Goal: Transaction & Acquisition: Subscribe to service/newsletter

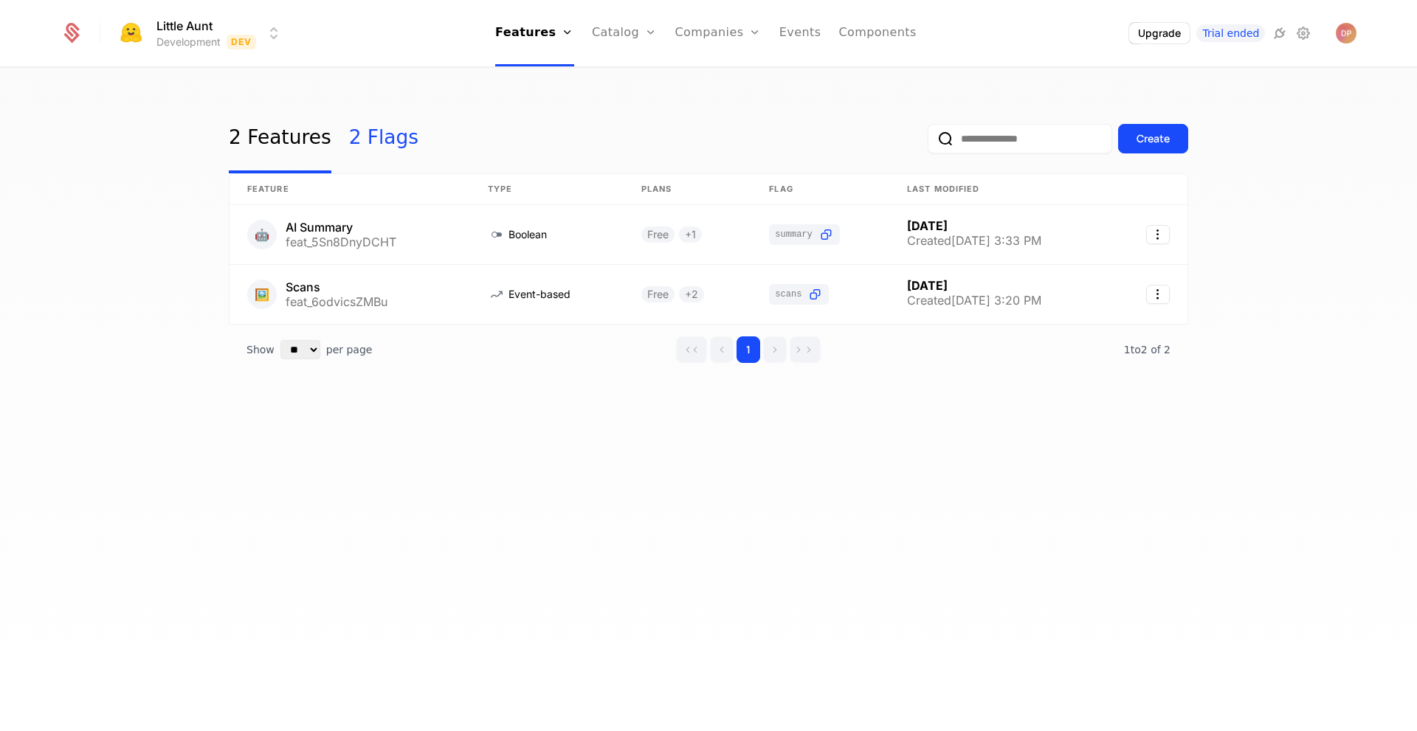
click at [379, 140] on link "2 Flags" at bounding box center [383, 138] width 69 height 69
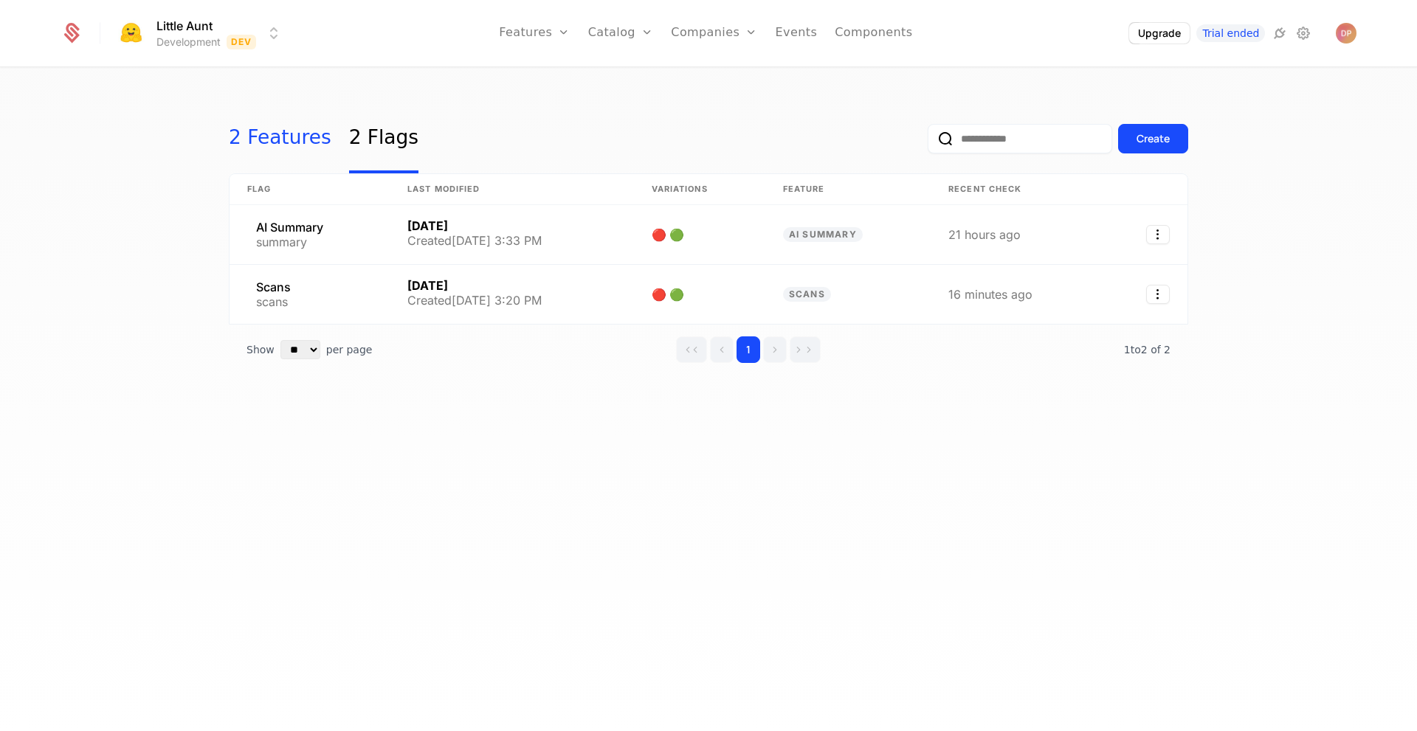
click at [287, 141] on link "2 Features" at bounding box center [280, 138] width 103 height 69
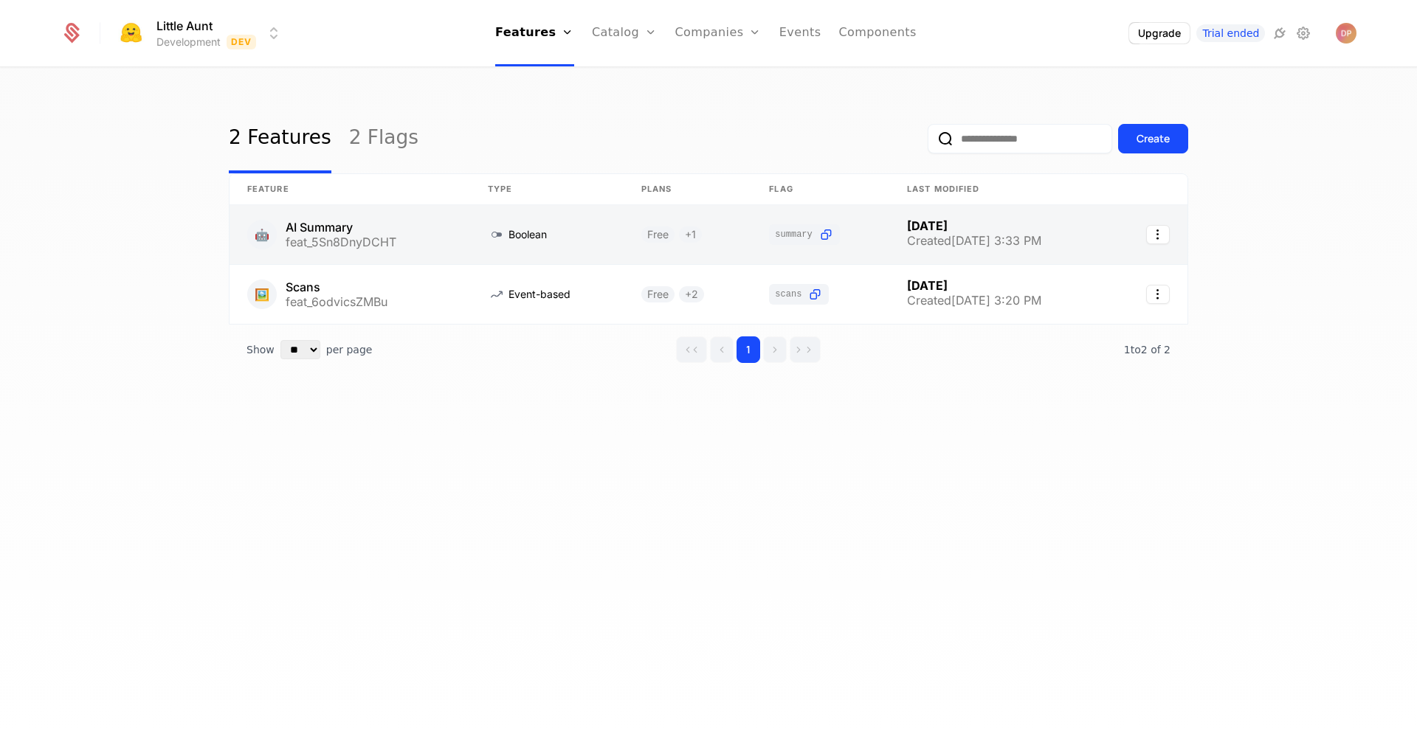
click at [440, 240] on link at bounding box center [350, 234] width 241 height 59
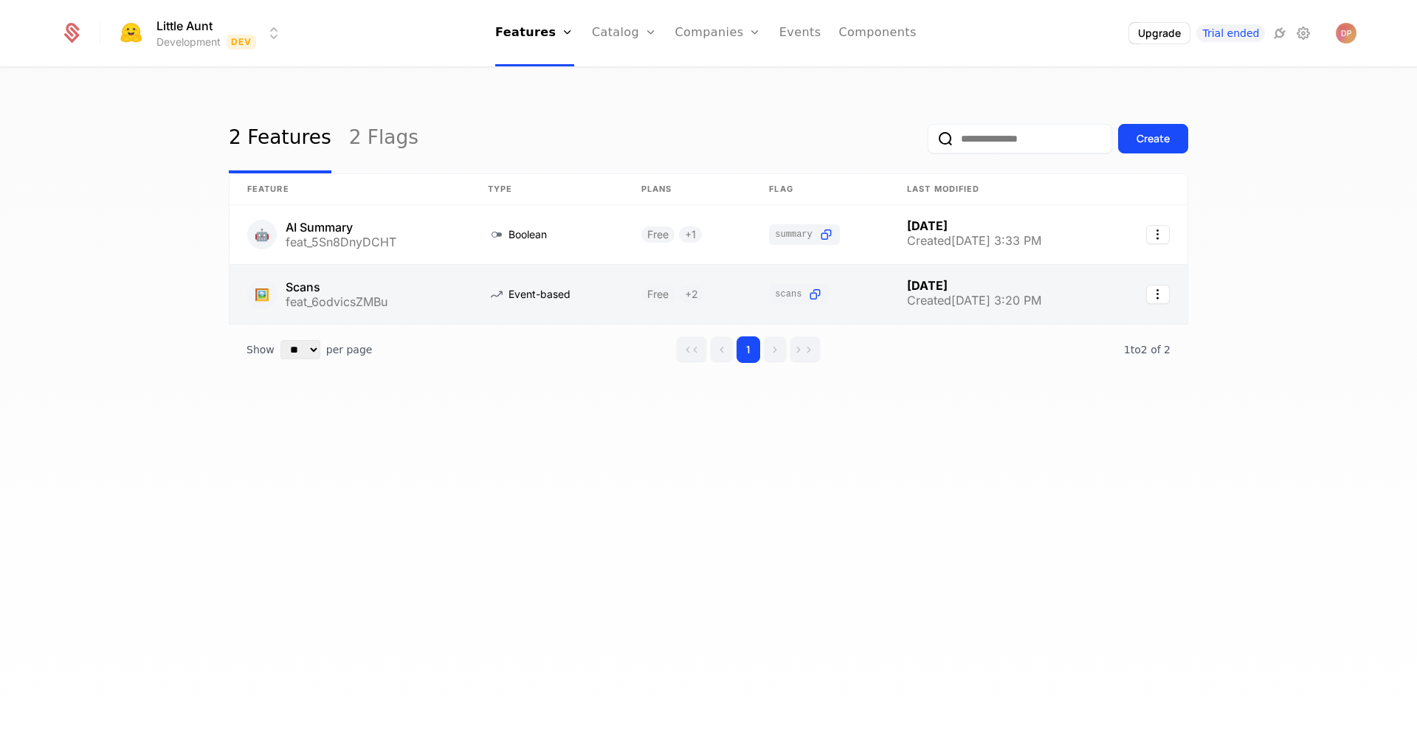
click at [415, 300] on link at bounding box center [350, 294] width 241 height 59
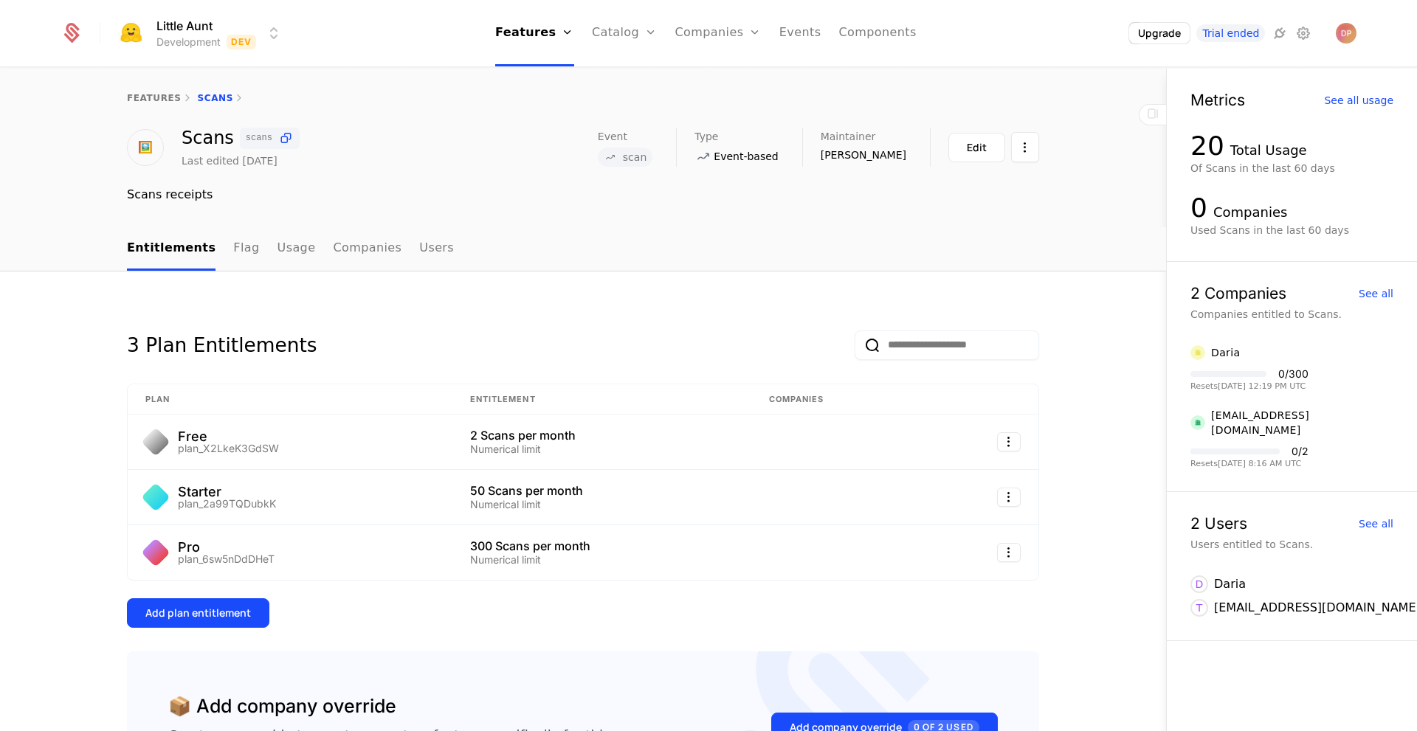
click at [478, 303] on div "3 Plan Entitlements Plan Entitlement Companies Free plan_X2LkeK3GdSW 2 Scans pe…" at bounding box center [583, 579] width 1166 height 615
click at [235, 250] on link "Flag" at bounding box center [246, 249] width 26 height 44
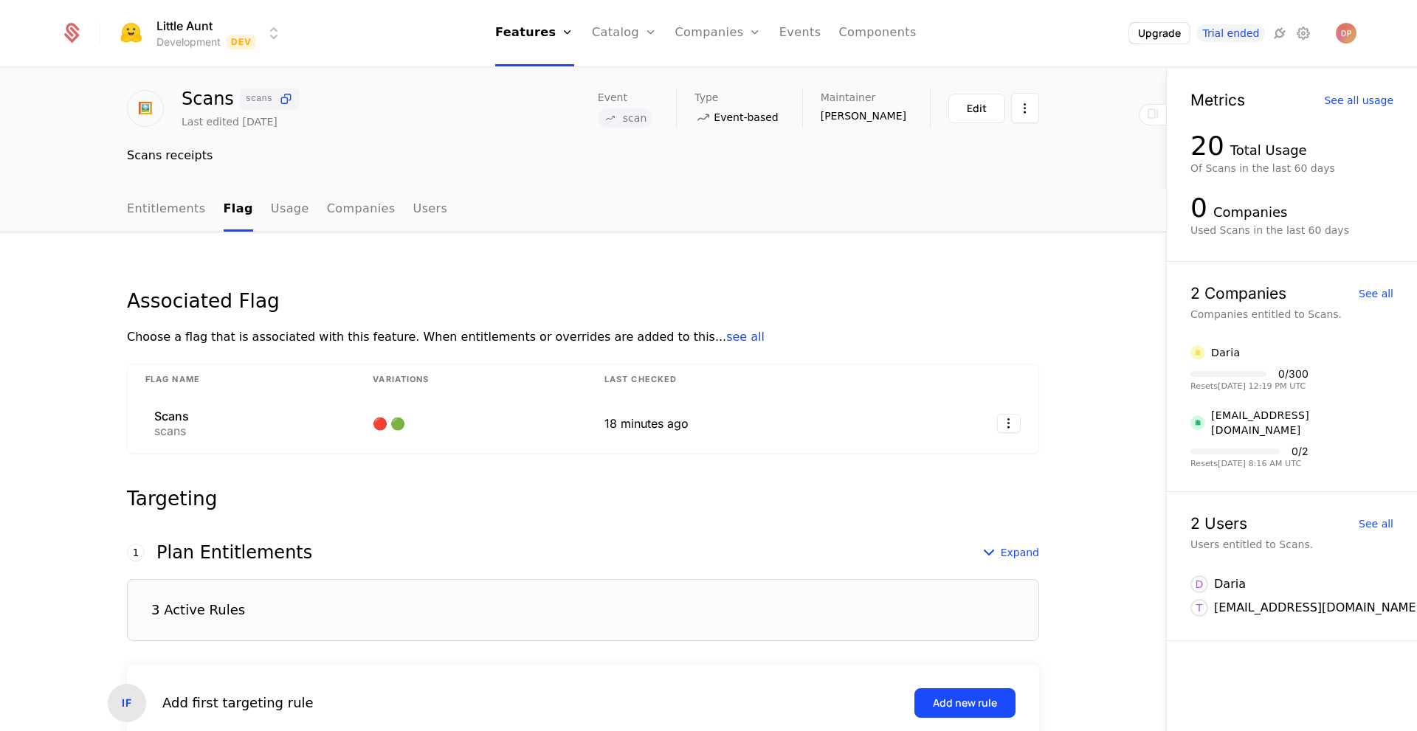
scroll to position [40, 0]
click at [272, 209] on link "Usage" at bounding box center [290, 209] width 38 height 44
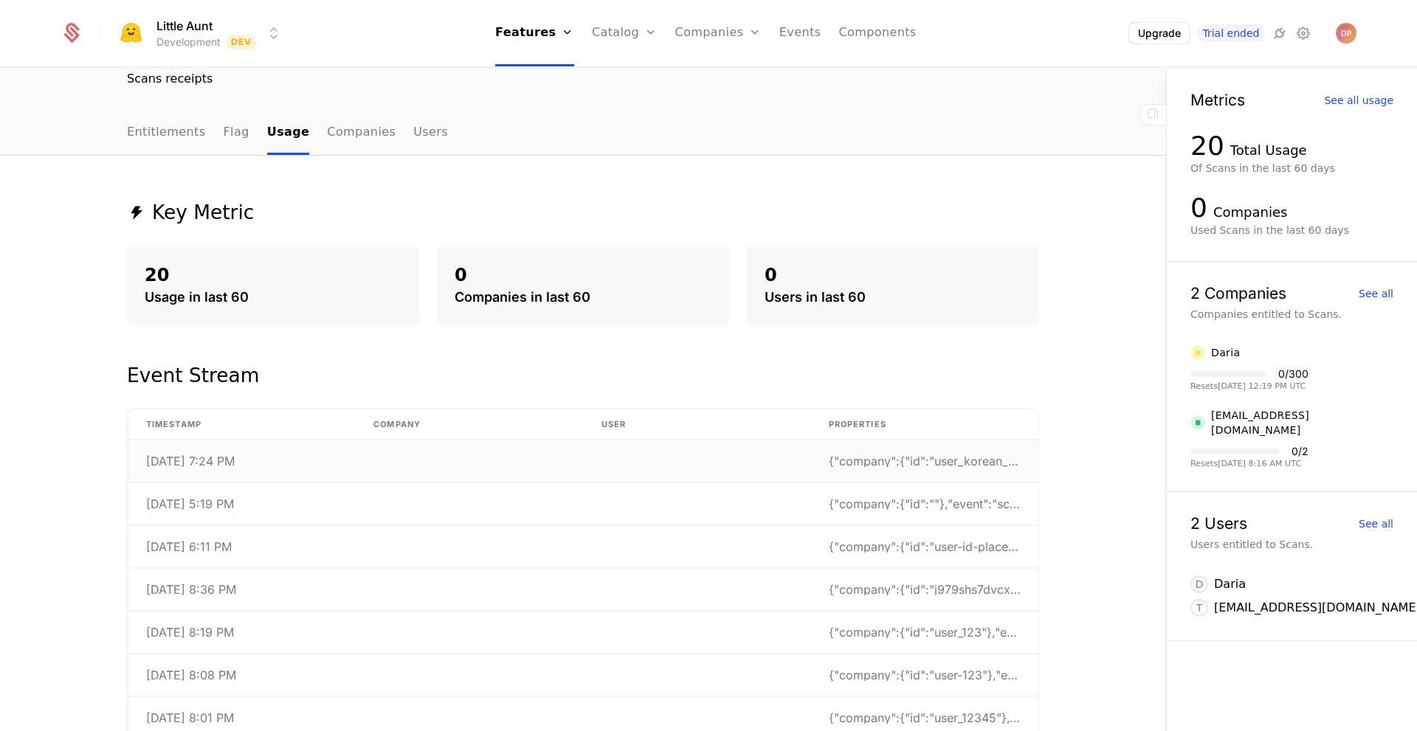
click at [662, 464] on td at bounding box center [697, 462] width 227 height 42
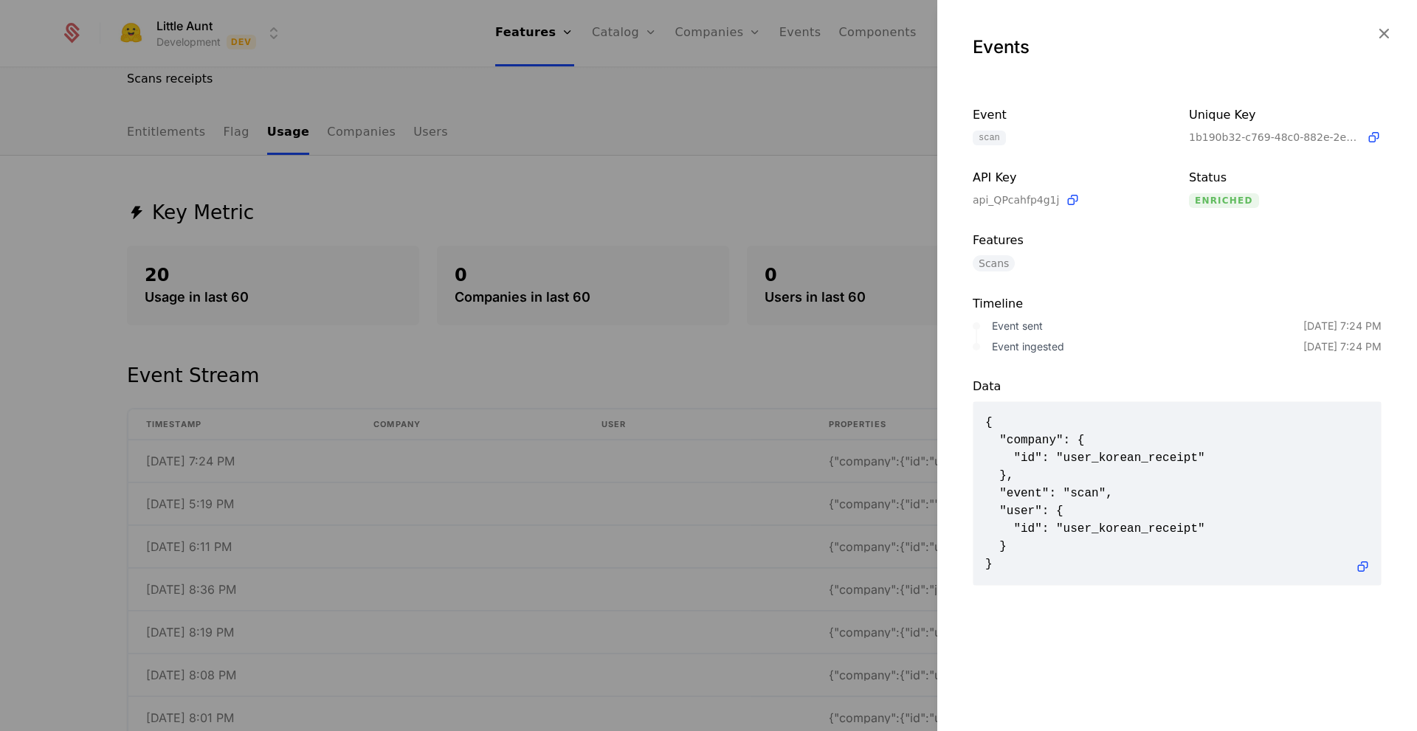
scroll to position [1, 0]
click at [1384, 27] on icon "button" at bounding box center [1383, 33] width 19 height 19
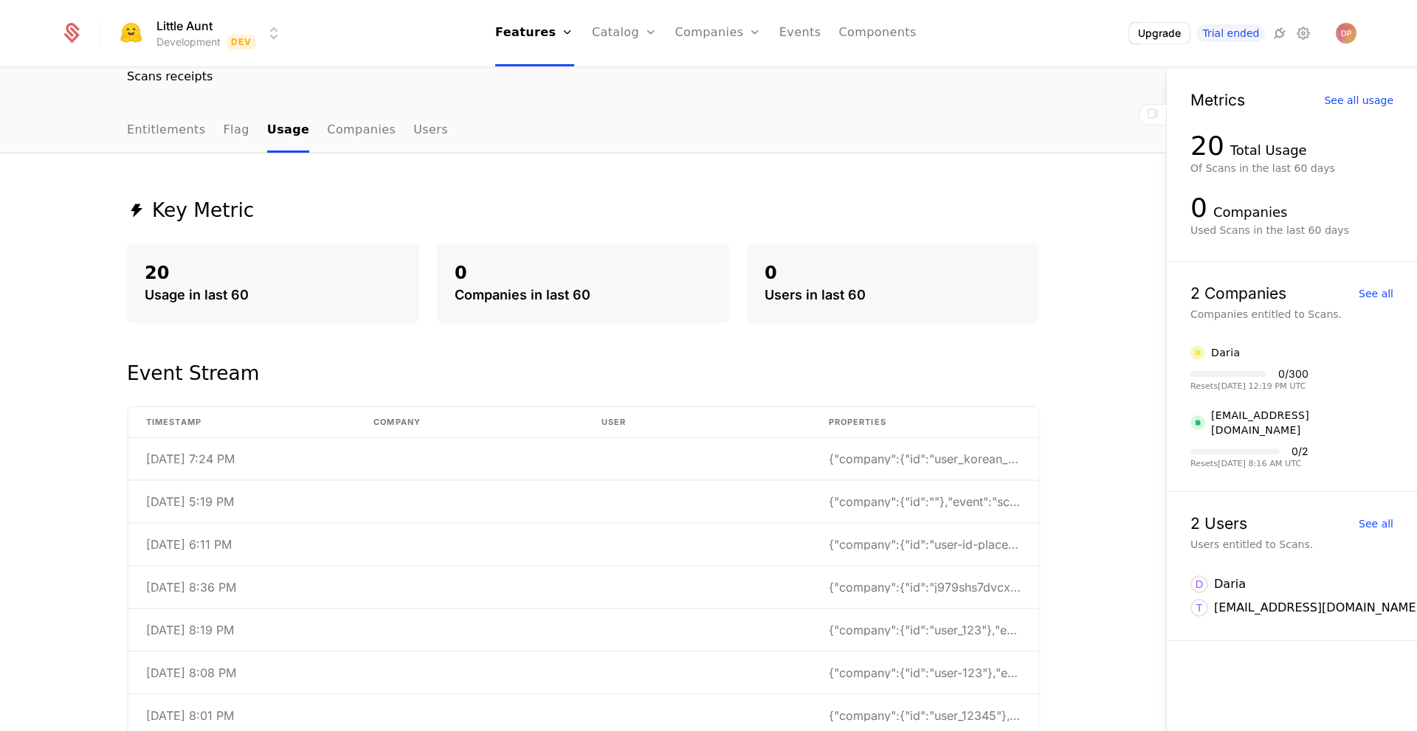
scroll to position [0, 0]
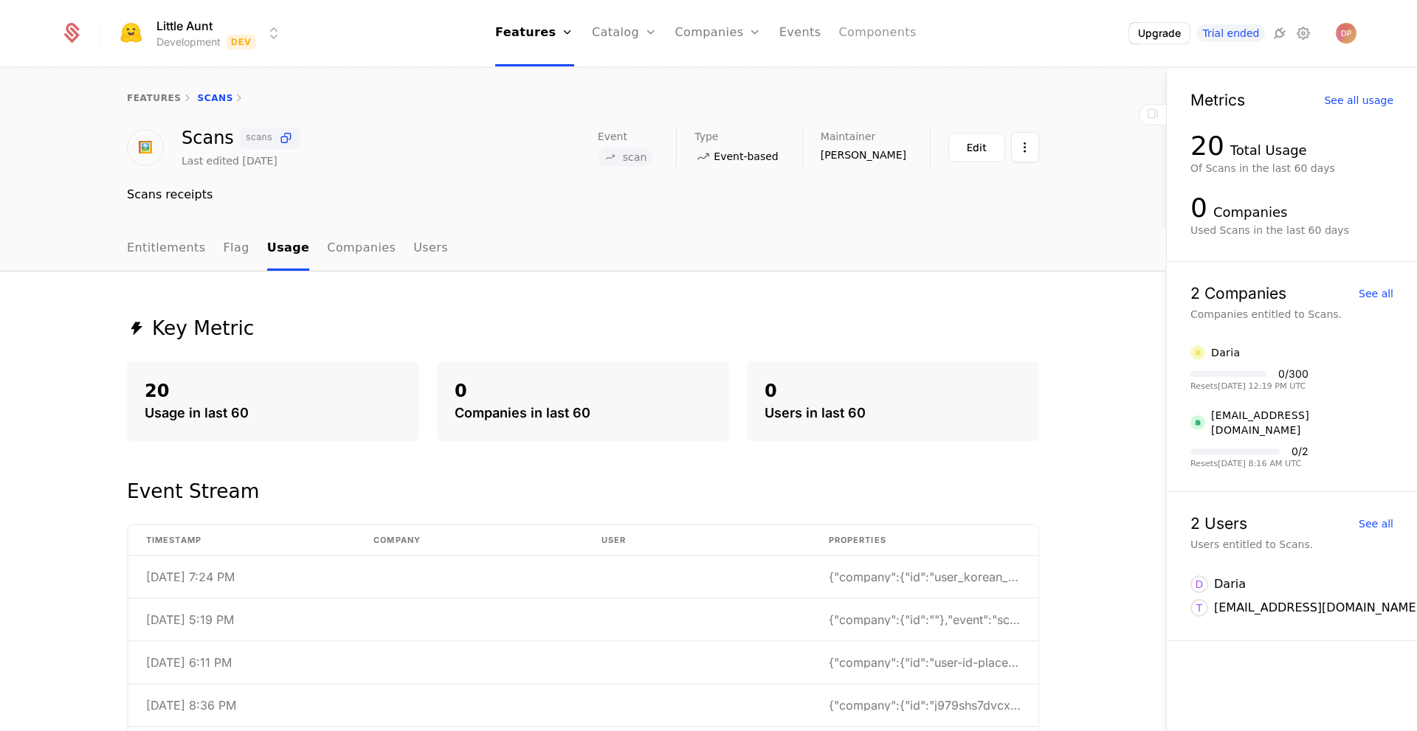
click at [848, 33] on link "Components" at bounding box center [876, 33] width 77 height 66
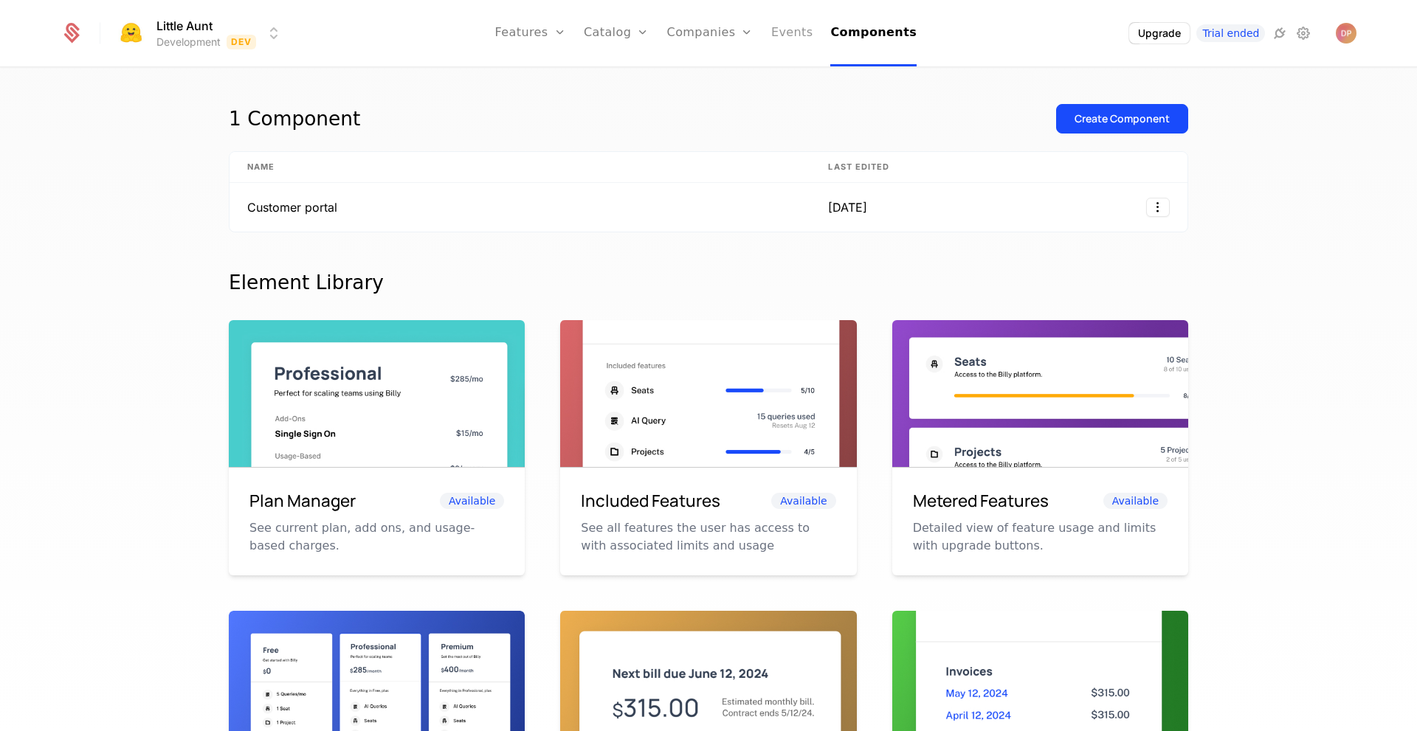
click at [802, 37] on link "Events" at bounding box center [792, 33] width 42 height 66
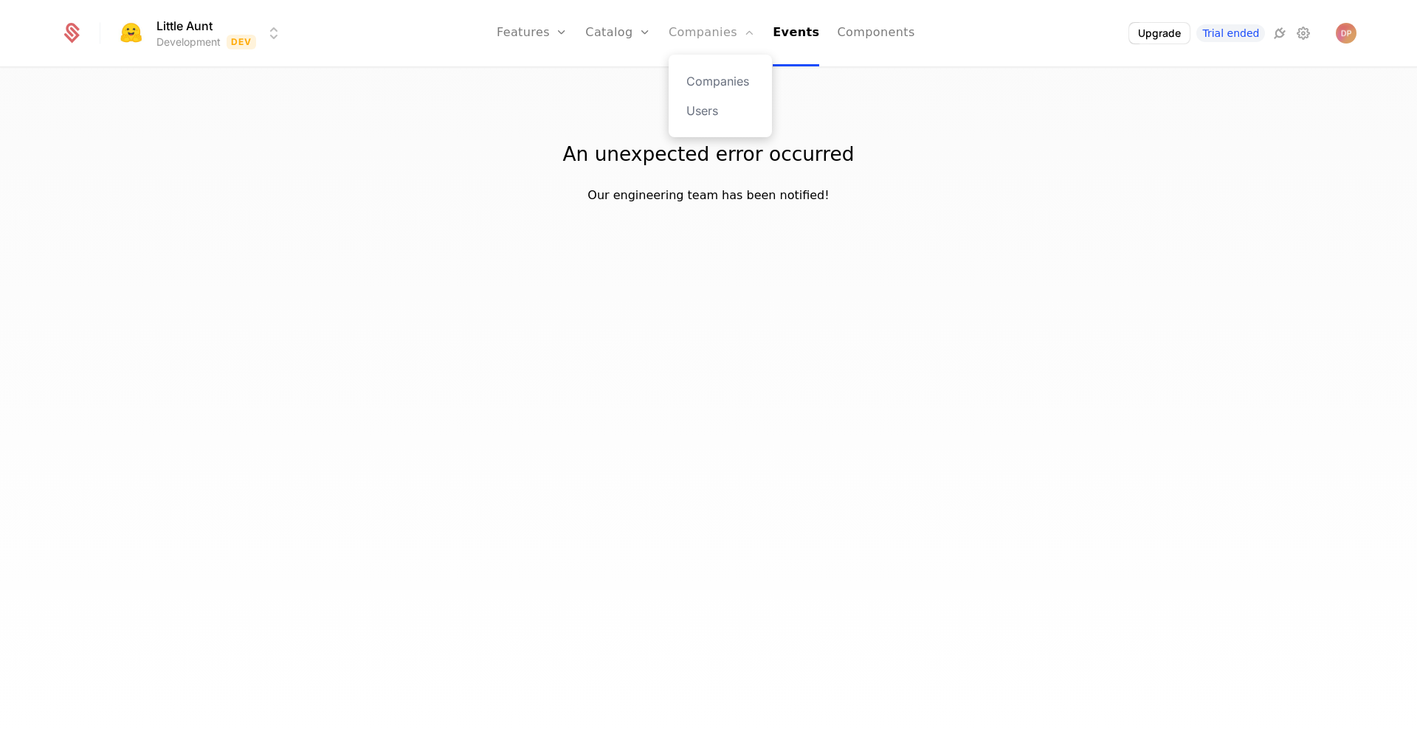
click at [721, 45] on link "Companies" at bounding box center [712, 33] width 86 height 66
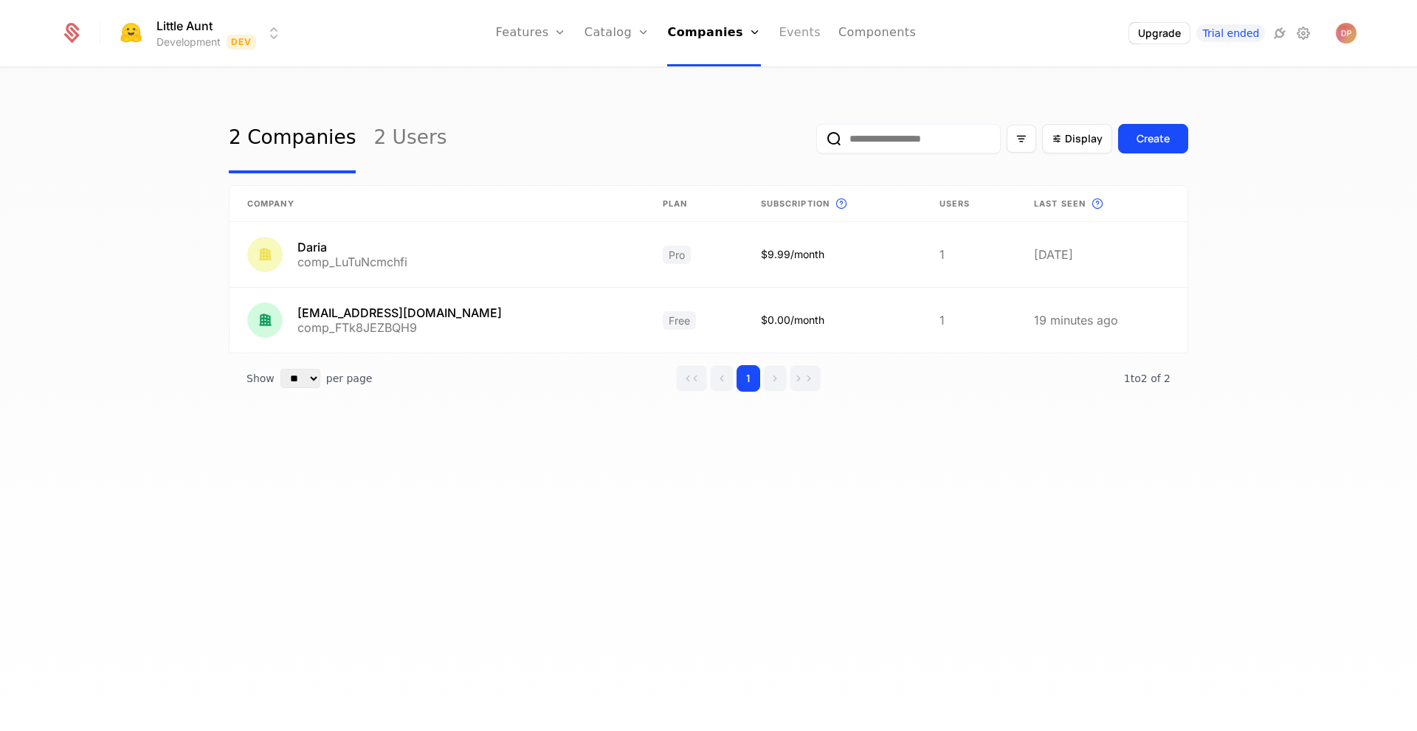
click at [809, 30] on link "Events" at bounding box center [800, 33] width 42 height 66
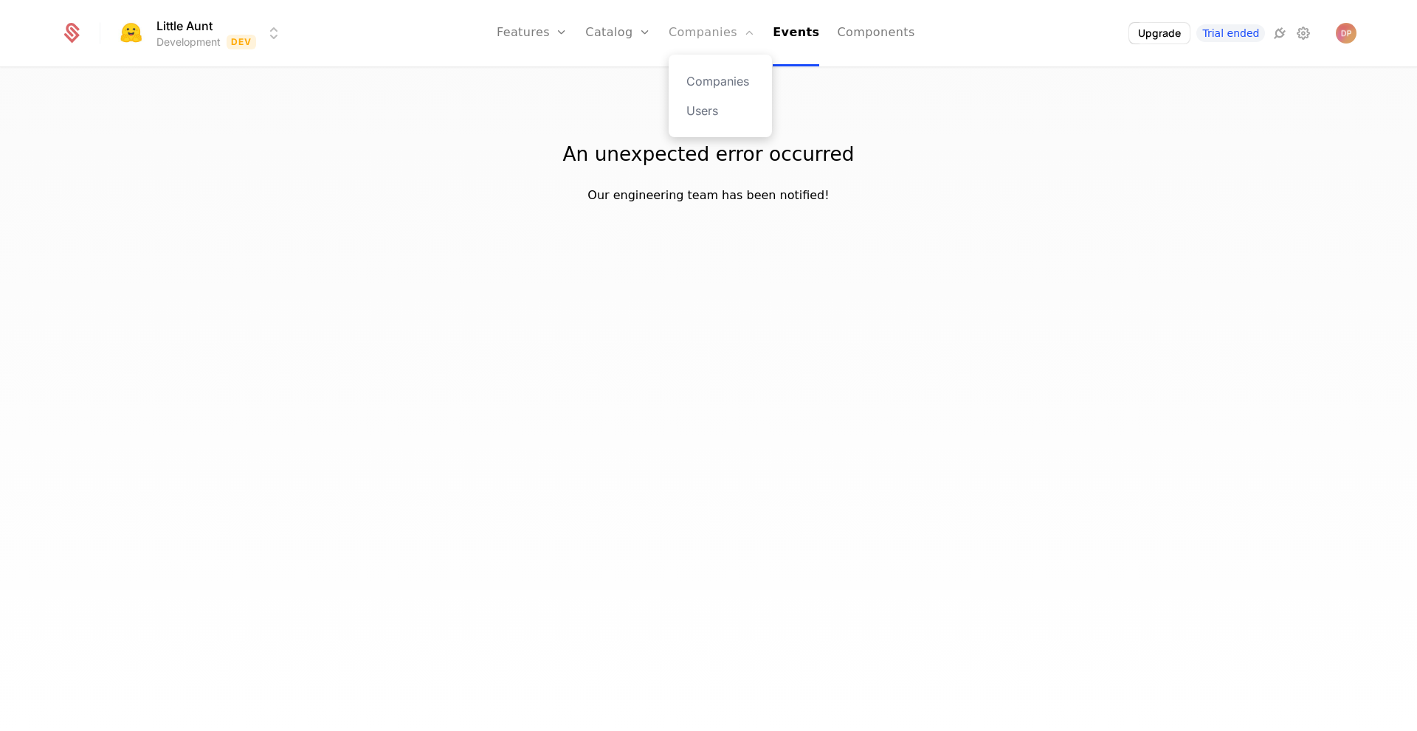
click at [725, 48] on link "Companies" at bounding box center [712, 33] width 86 height 66
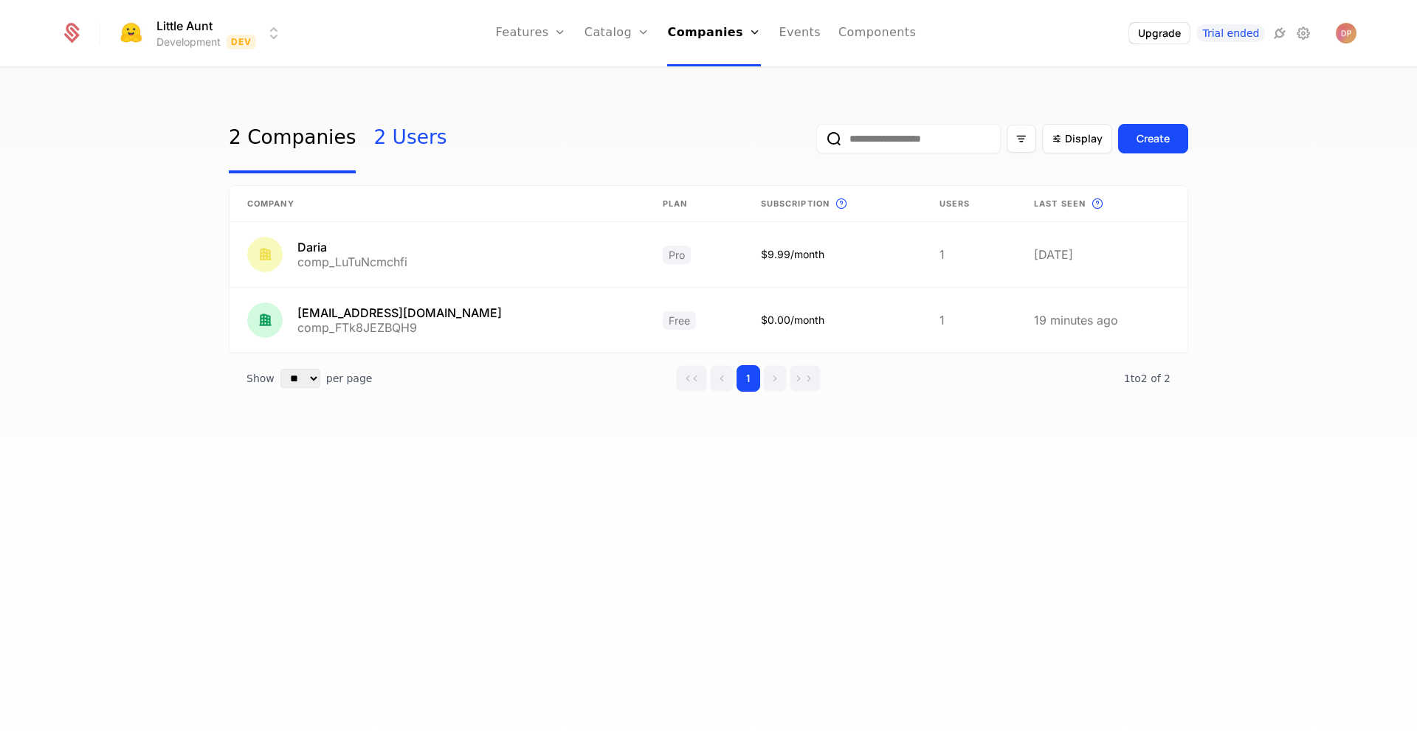
click at [403, 140] on link "2 Users" at bounding box center [409, 138] width 73 height 69
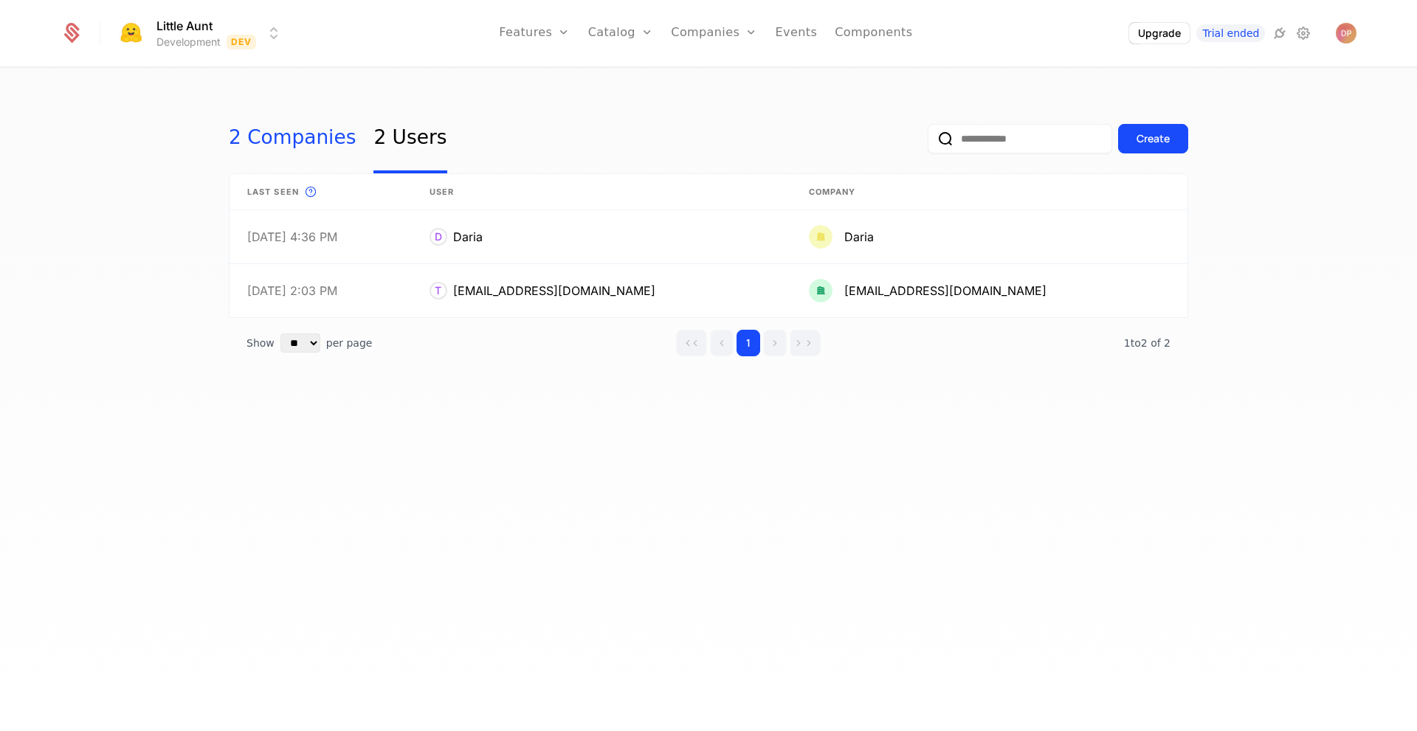
click at [334, 142] on link "2 Companies" at bounding box center [292, 138] width 127 height 69
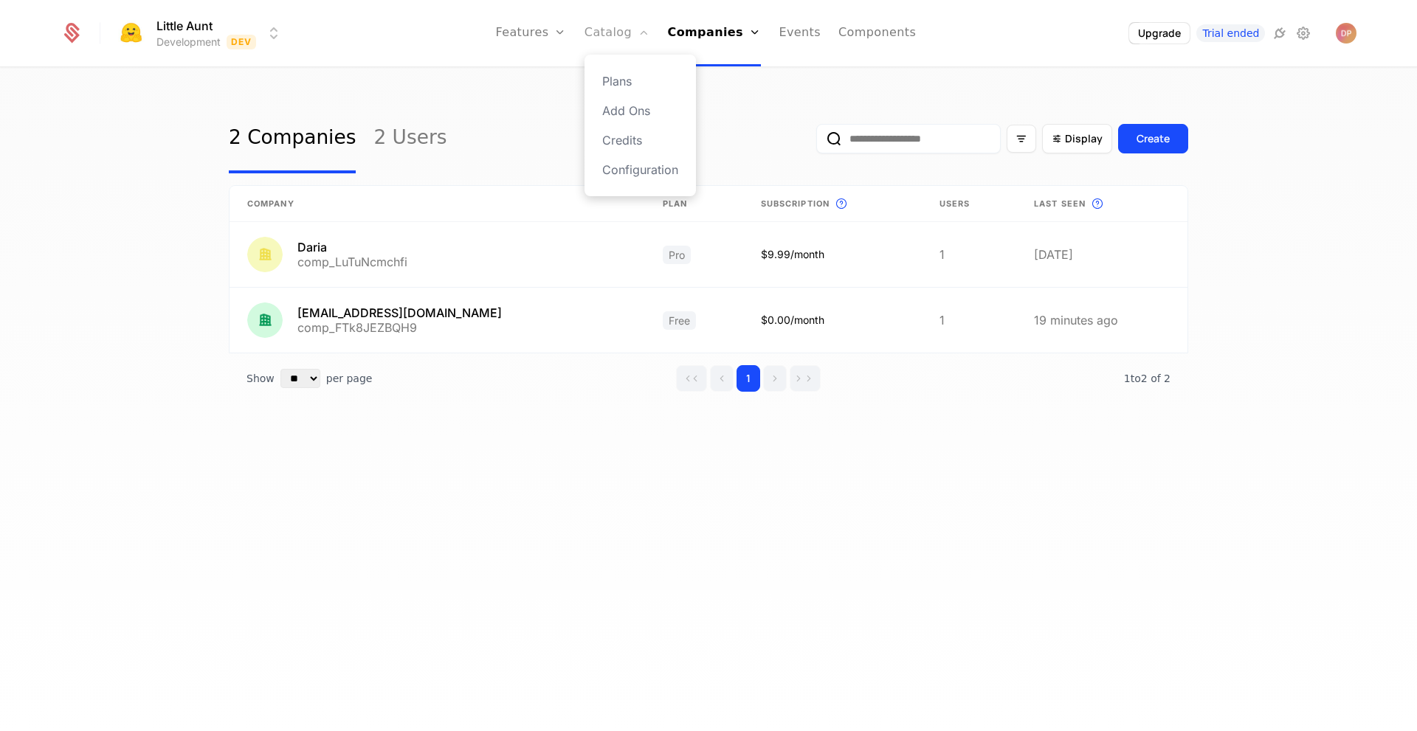
click at [619, 23] on link "Catalog" at bounding box center [618, 33] width 66 height 66
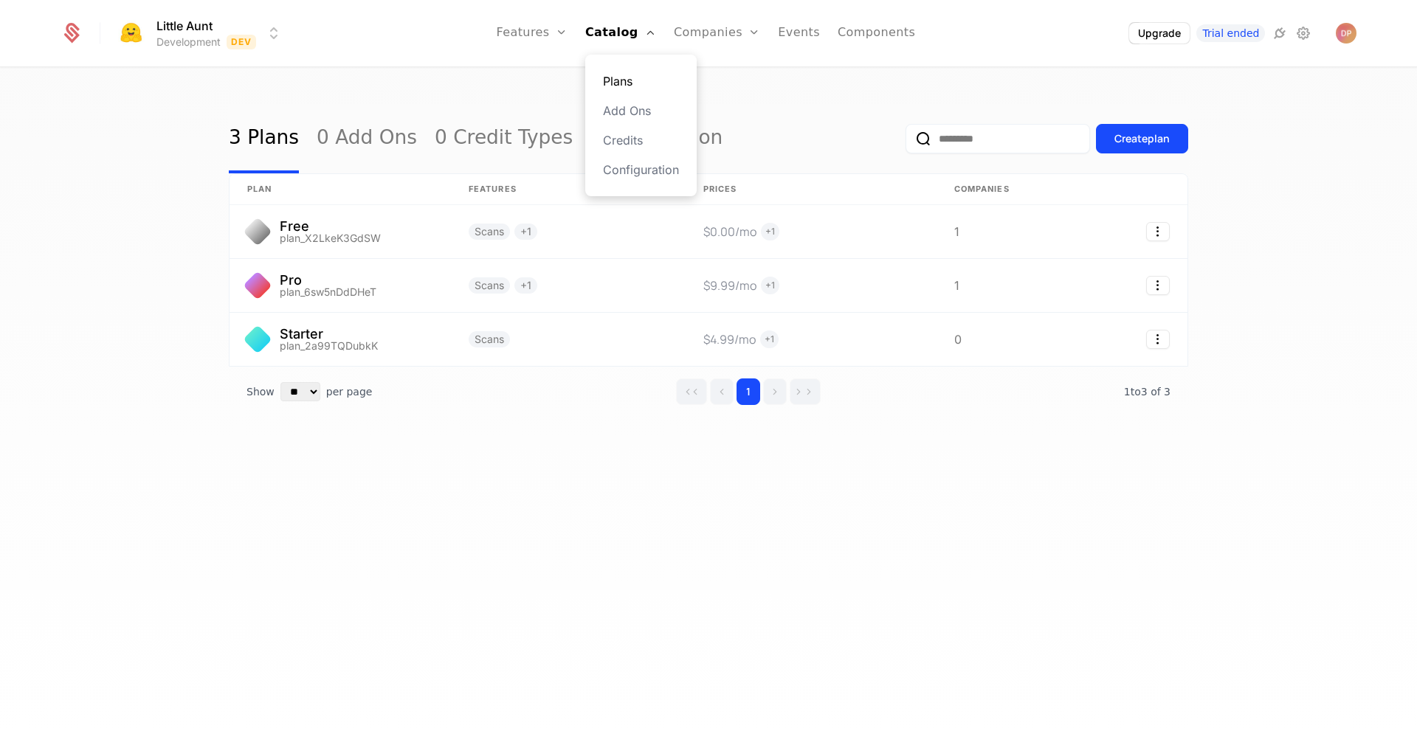
click at [634, 75] on link "Plans" at bounding box center [641, 81] width 76 height 18
click at [642, 83] on link "Plans" at bounding box center [641, 81] width 76 height 18
click at [631, 83] on link "Plans" at bounding box center [641, 81] width 76 height 18
click at [647, 117] on link "Add Ons" at bounding box center [641, 111] width 76 height 18
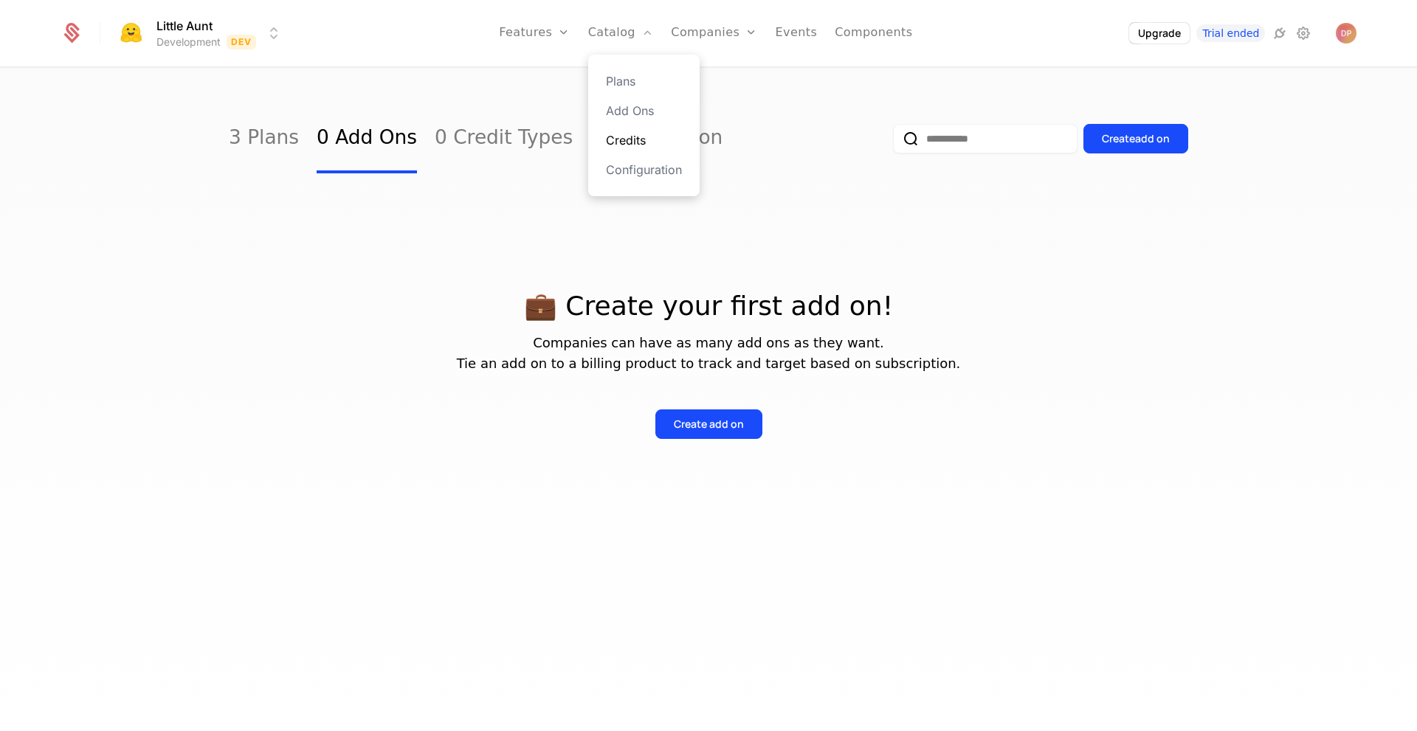
click at [642, 141] on link "Credits" at bounding box center [644, 140] width 76 height 18
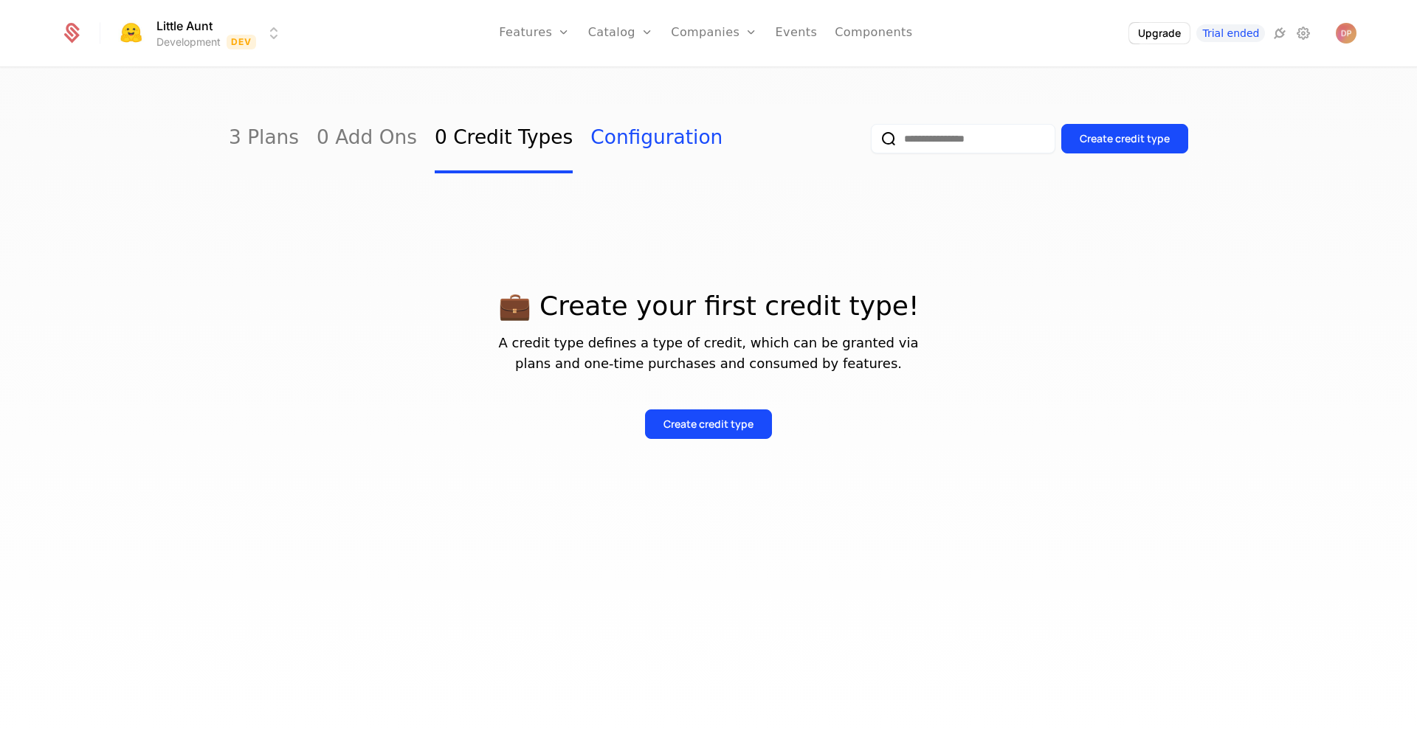
click at [644, 147] on link "Configuration" at bounding box center [656, 138] width 132 height 69
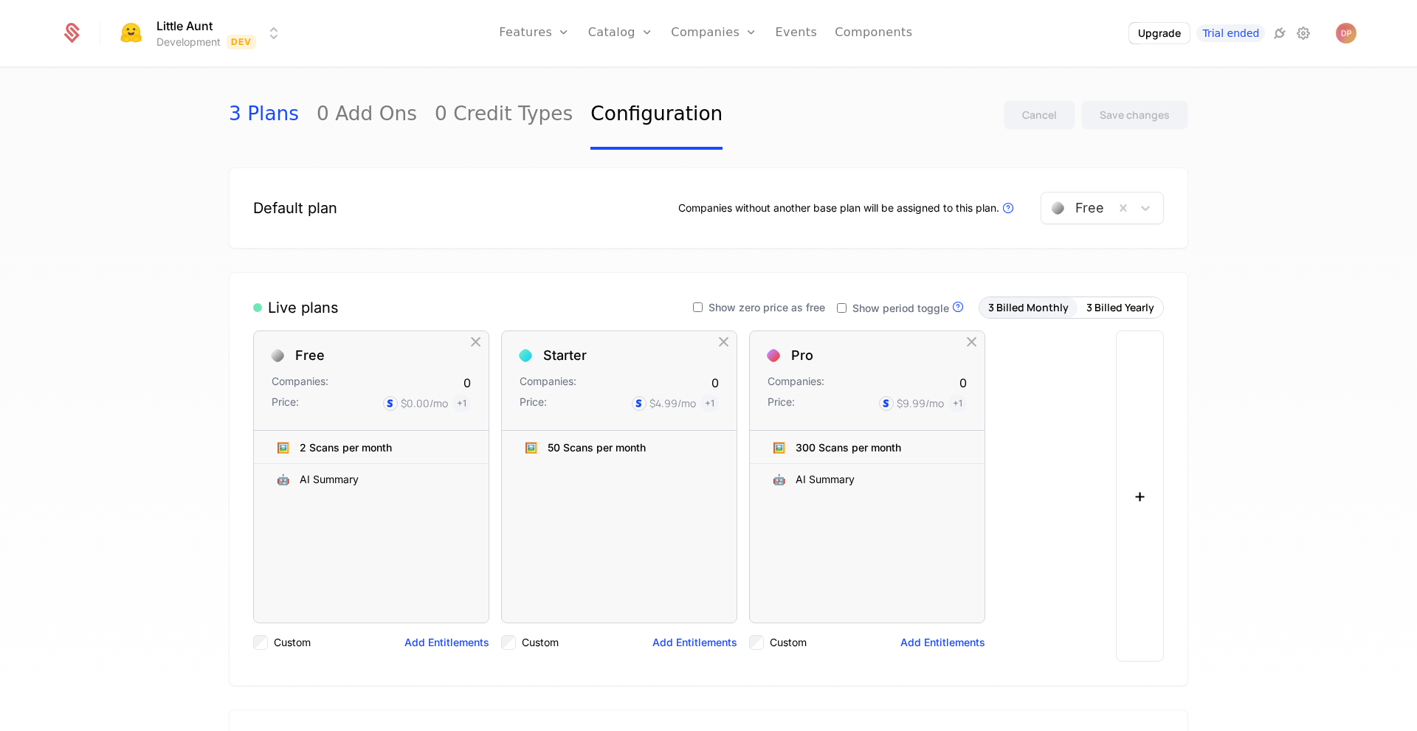
click at [263, 120] on link "3 Plans" at bounding box center [264, 114] width 70 height 69
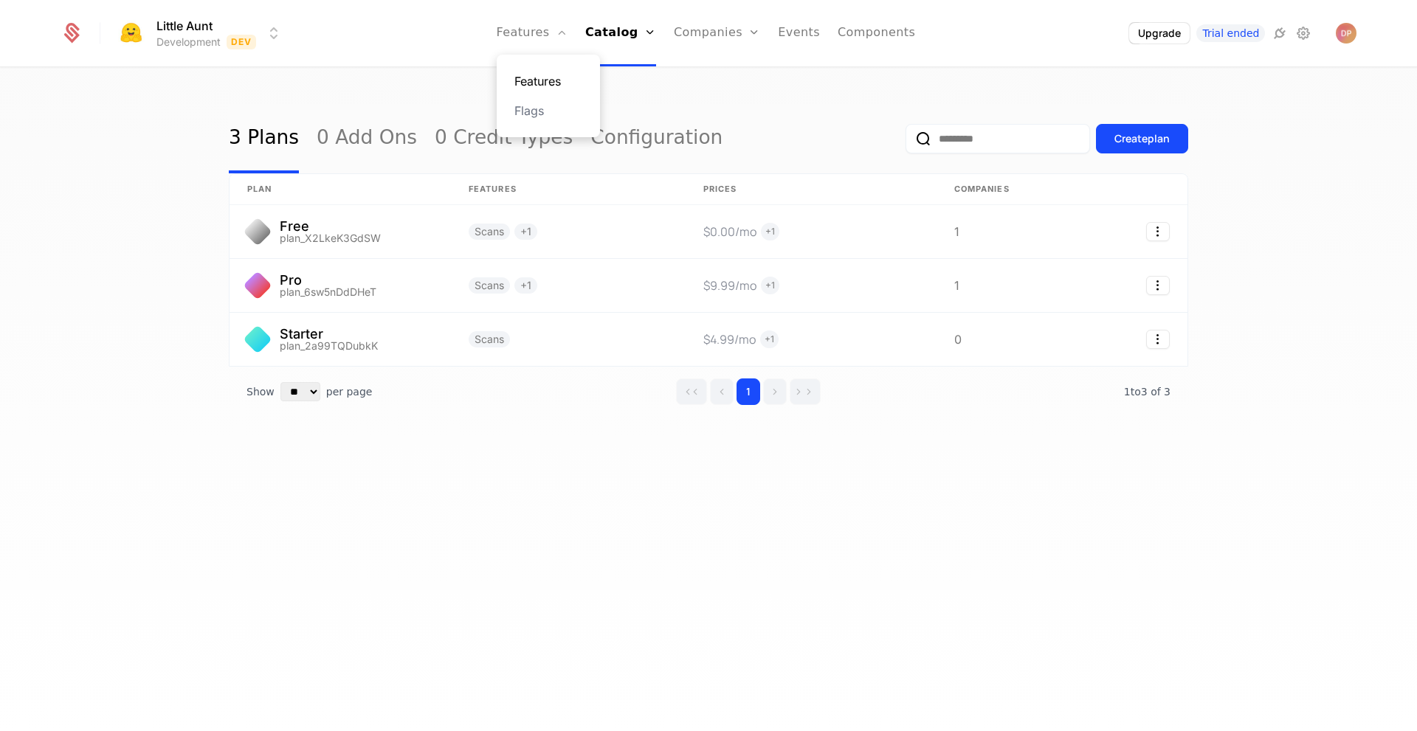
click at [559, 86] on link "Features" at bounding box center [548, 81] width 68 height 18
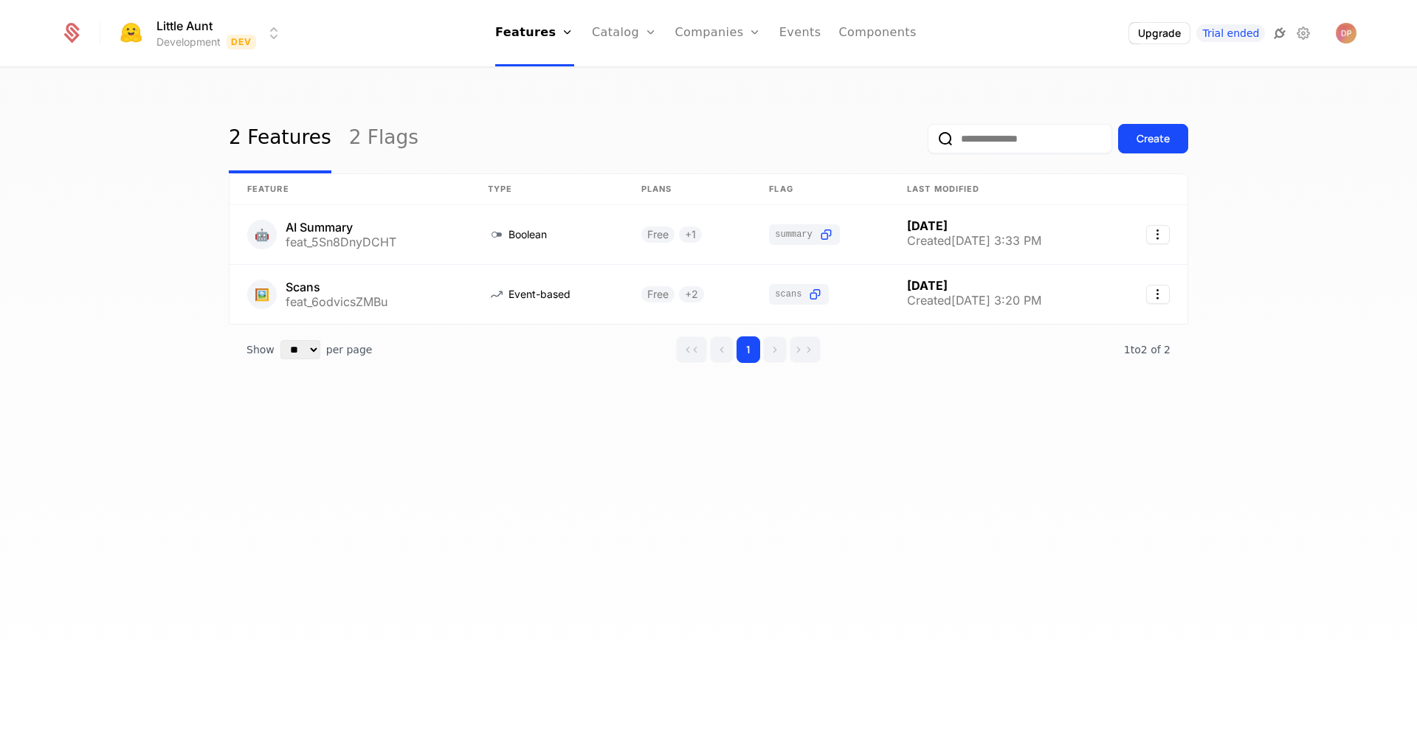
click at [1281, 34] on icon at bounding box center [1280, 33] width 18 height 18
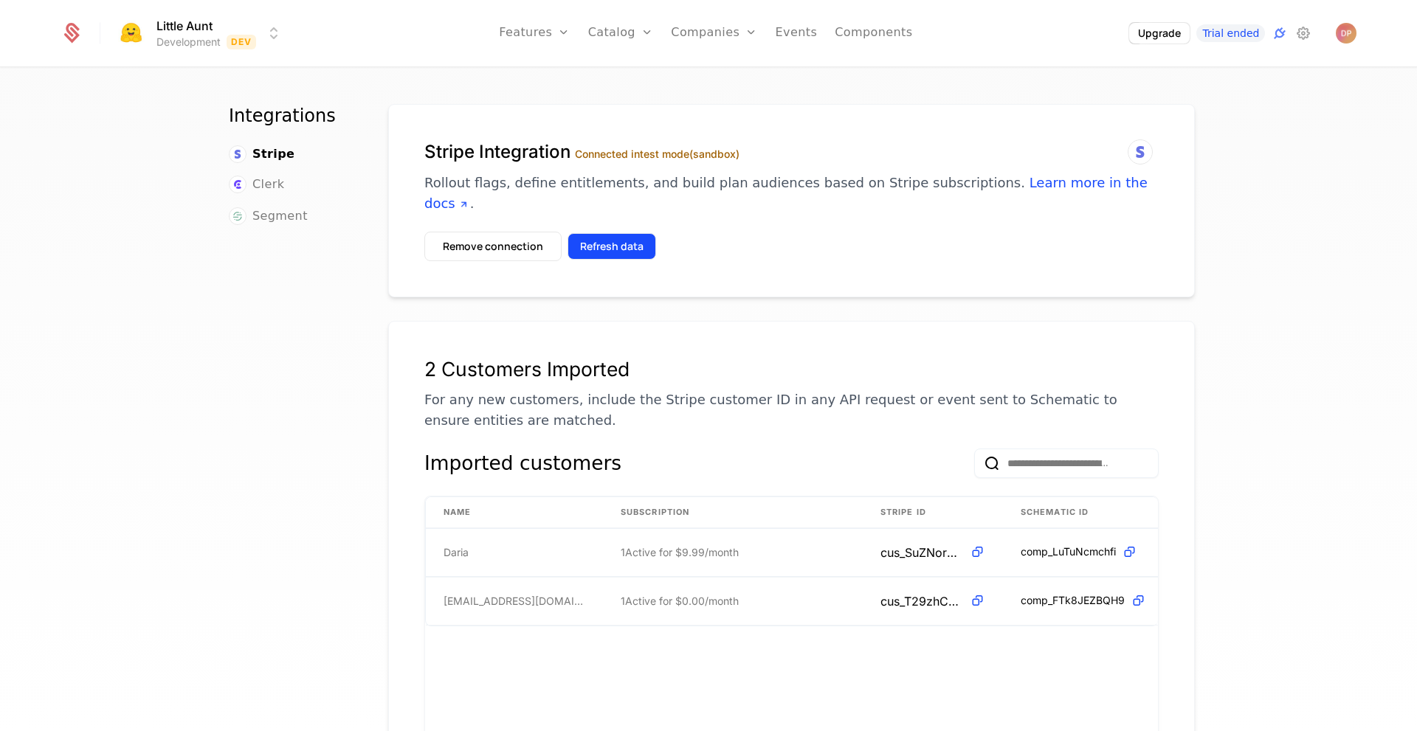
click at [614, 233] on button "Refresh data" at bounding box center [612, 246] width 89 height 27
click at [267, 33] on html "Little Aunt Development Dev Features Features Flags Catalog Plans Add Ons Credi…" at bounding box center [708, 365] width 1417 height 731
click at [228, 109] on button "Create" at bounding box center [183, 110] width 116 height 27
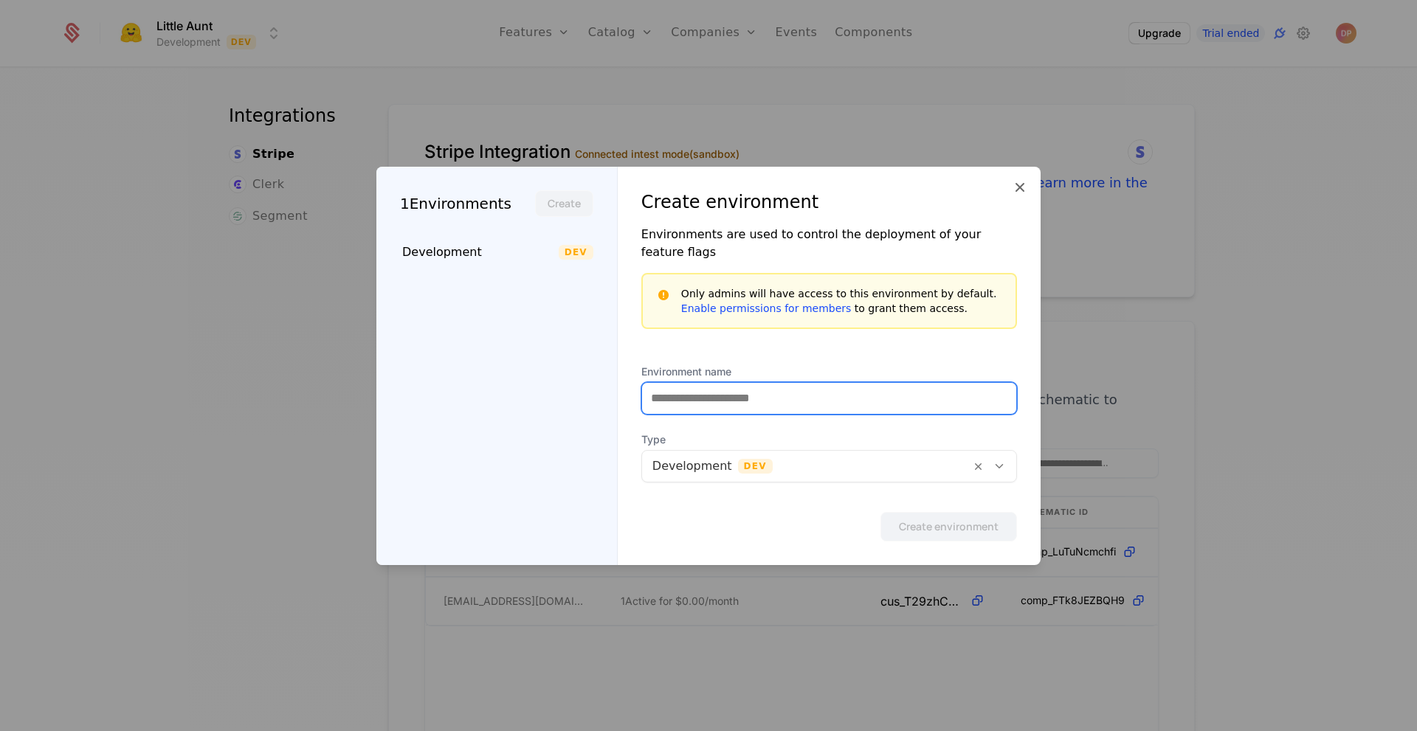
click at [742, 393] on input "Environment name" at bounding box center [829, 398] width 374 height 31
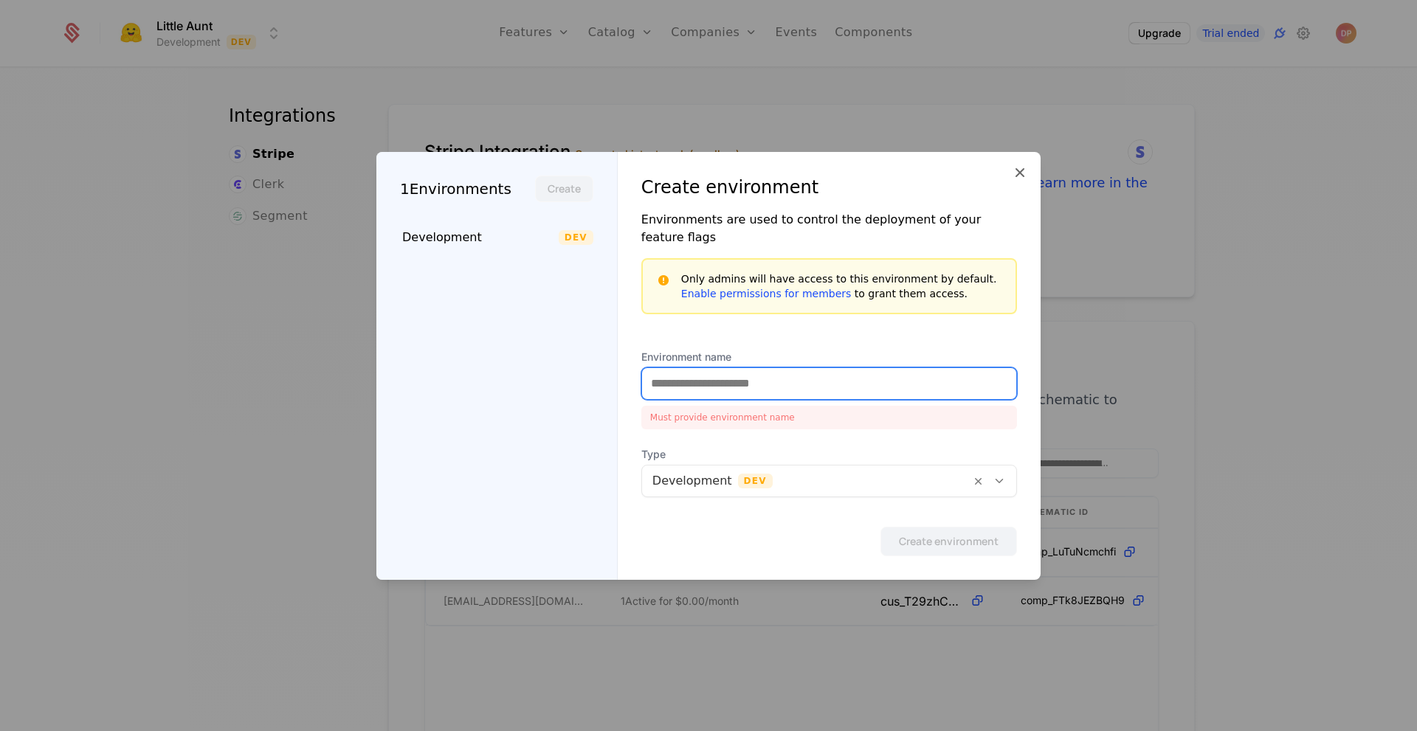
click at [782, 367] on div "Environment name Must provide environment name" at bounding box center [829, 390] width 376 height 80
click at [1016, 181] on icon at bounding box center [1020, 173] width 18 height 18
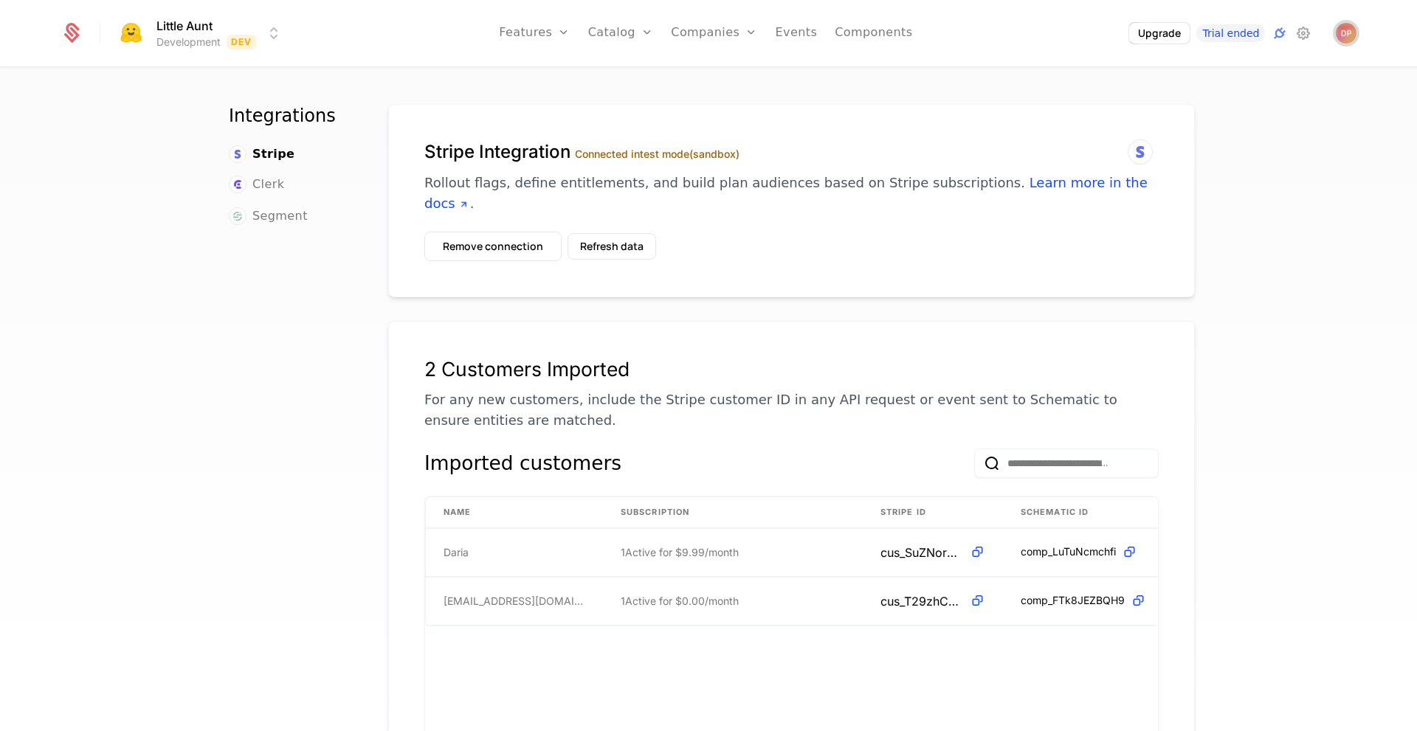
click at [1349, 32] on img "Open user button" at bounding box center [1346, 33] width 21 height 21
click at [1218, 114] on button "Manage account" at bounding box center [1217, 118] width 279 height 37
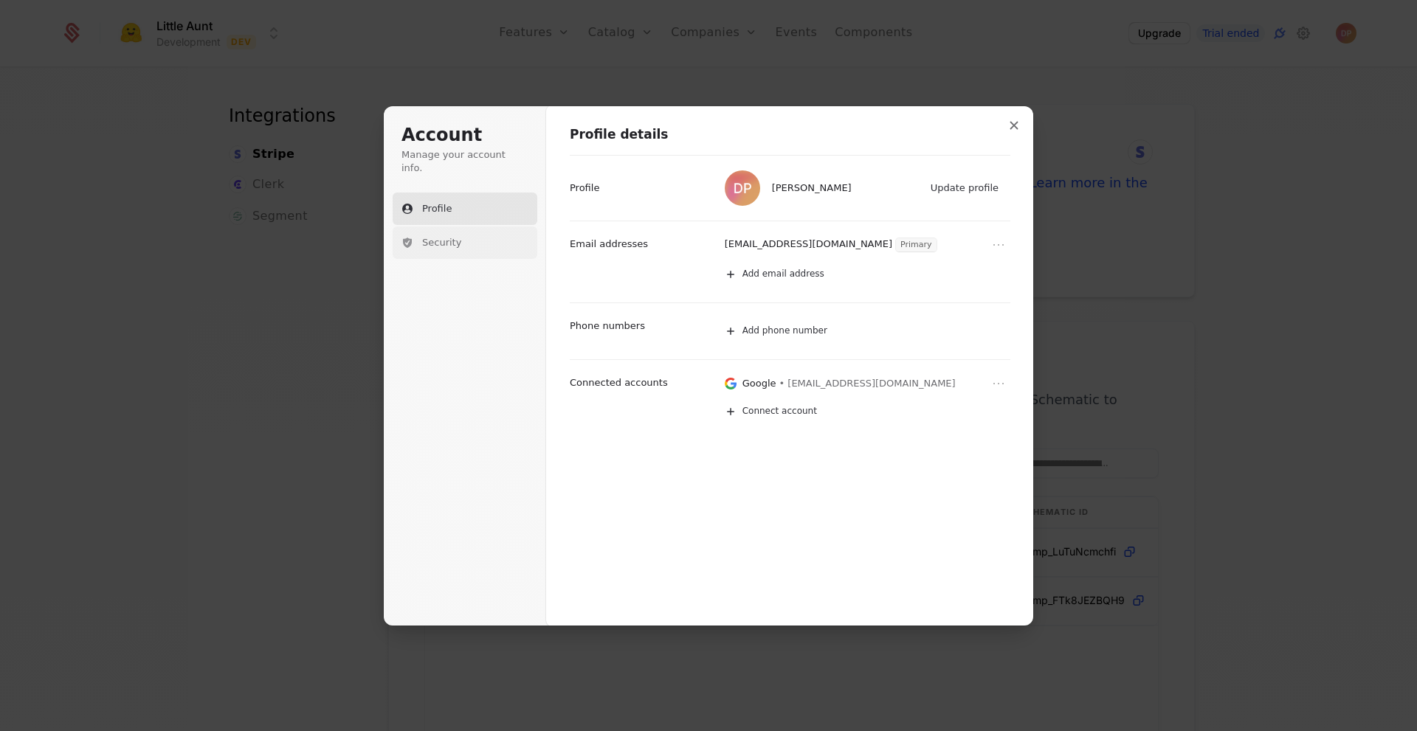
click at [475, 230] on button "Security" at bounding box center [465, 243] width 145 height 32
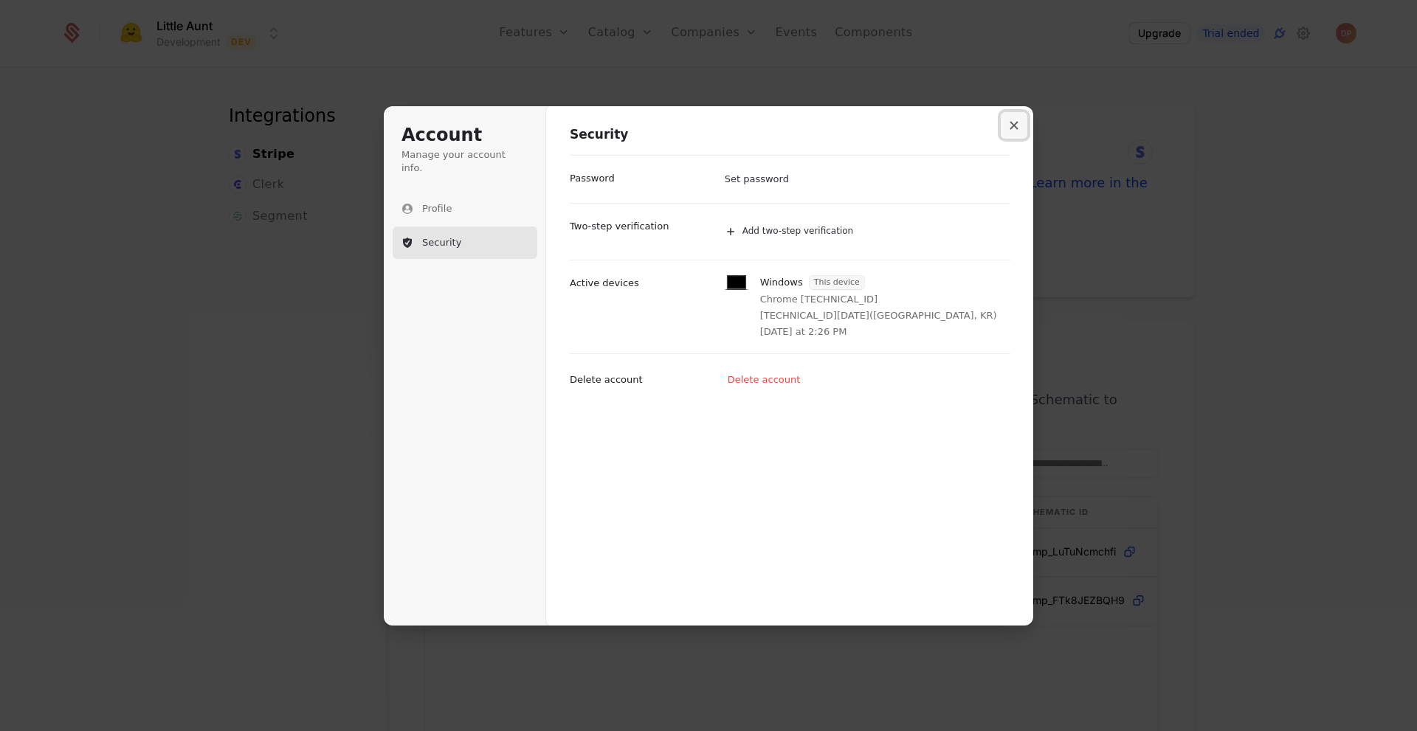
click at [1011, 126] on icon "Close modal" at bounding box center [1014, 125] width 9 height 9
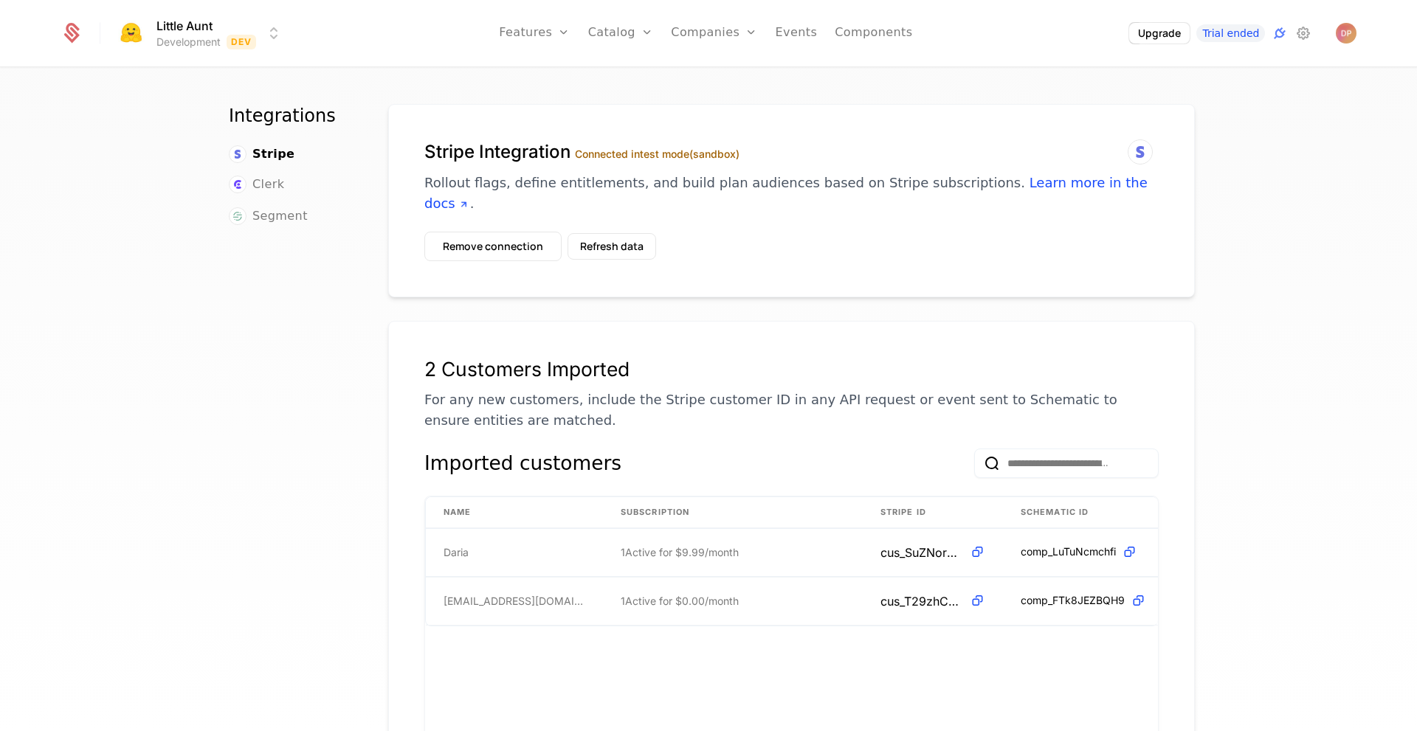
click at [1290, 427] on div "Integrations Stripe Clerk Segment Stripe Integration Connected in test mode (sa…" at bounding box center [708, 405] width 1417 height 672
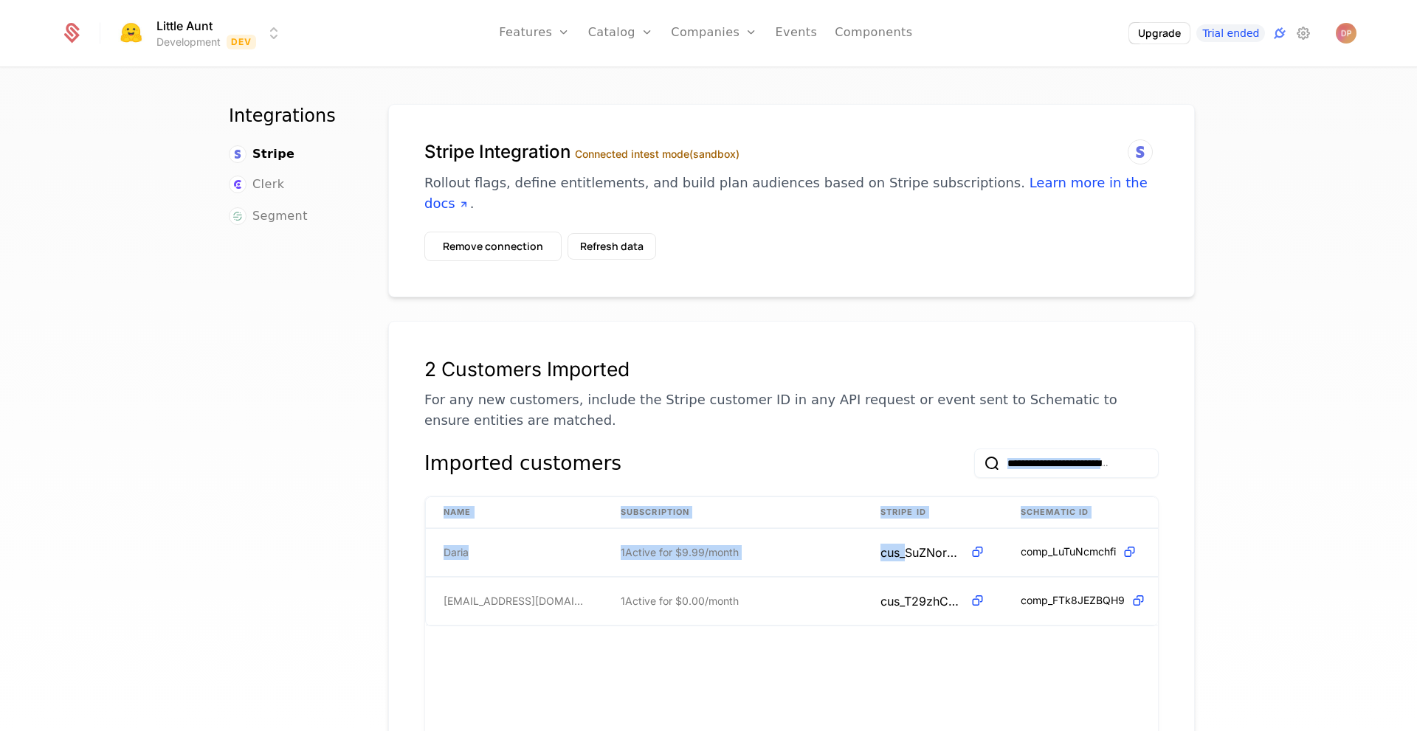
drag, startPoint x: 889, startPoint y: 438, endPoint x: 902, endPoint y: 652, distance: 213.7
click at [902, 652] on div "Imported customers Name Subscription Stripe ID Schematic ID Daria 1 Active for …" at bounding box center [791, 695] width 734 height 492
click at [902, 652] on div "Name Subscription Stripe ID Schematic ID Daria 1 Active for $9.99 / month cus_S…" at bounding box center [791, 718] width 733 height 443
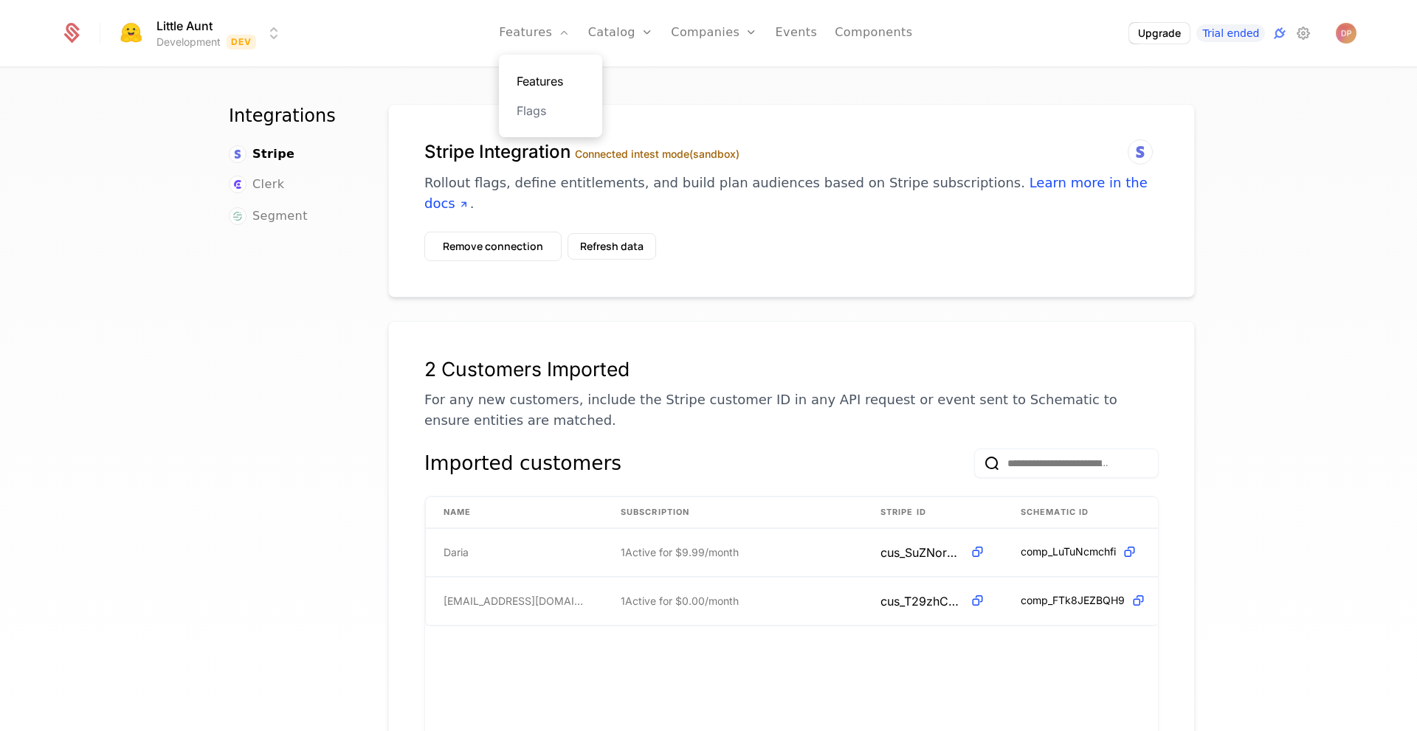
click at [554, 83] on link "Features" at bounding box center [551, 81] width 68 height 18
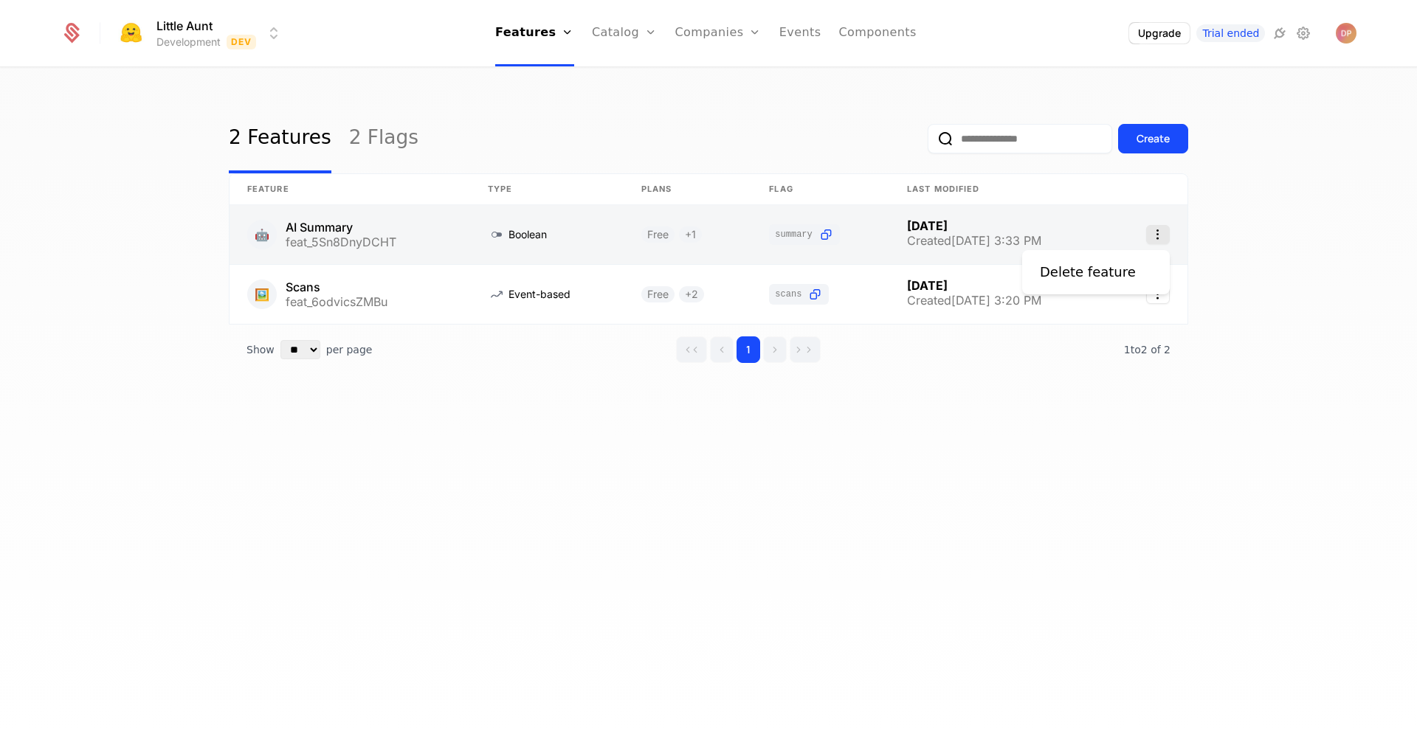
click at [1157, 239] on icon "Select action" at bounding box center [1158, 234] width 24 height 19
click at [663, 244] on html "Little Aunt Development Dev Features Features Flags Catalog Plans Add Ons Credi…" at bounding box center [708, 365] width 1417 height 731
click at [647, 238] on link at bounding box center [688, 234] width 128 height 59
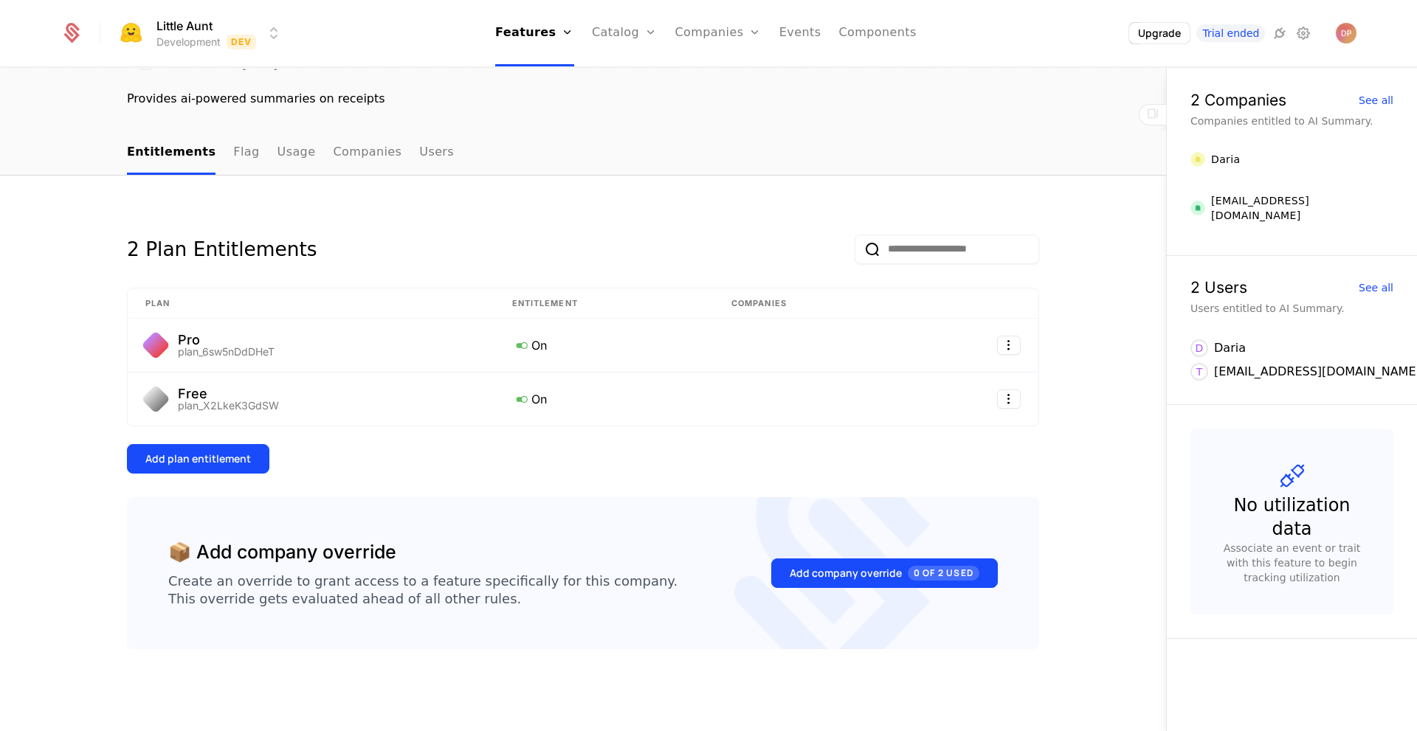
scroll to position [75, 0]
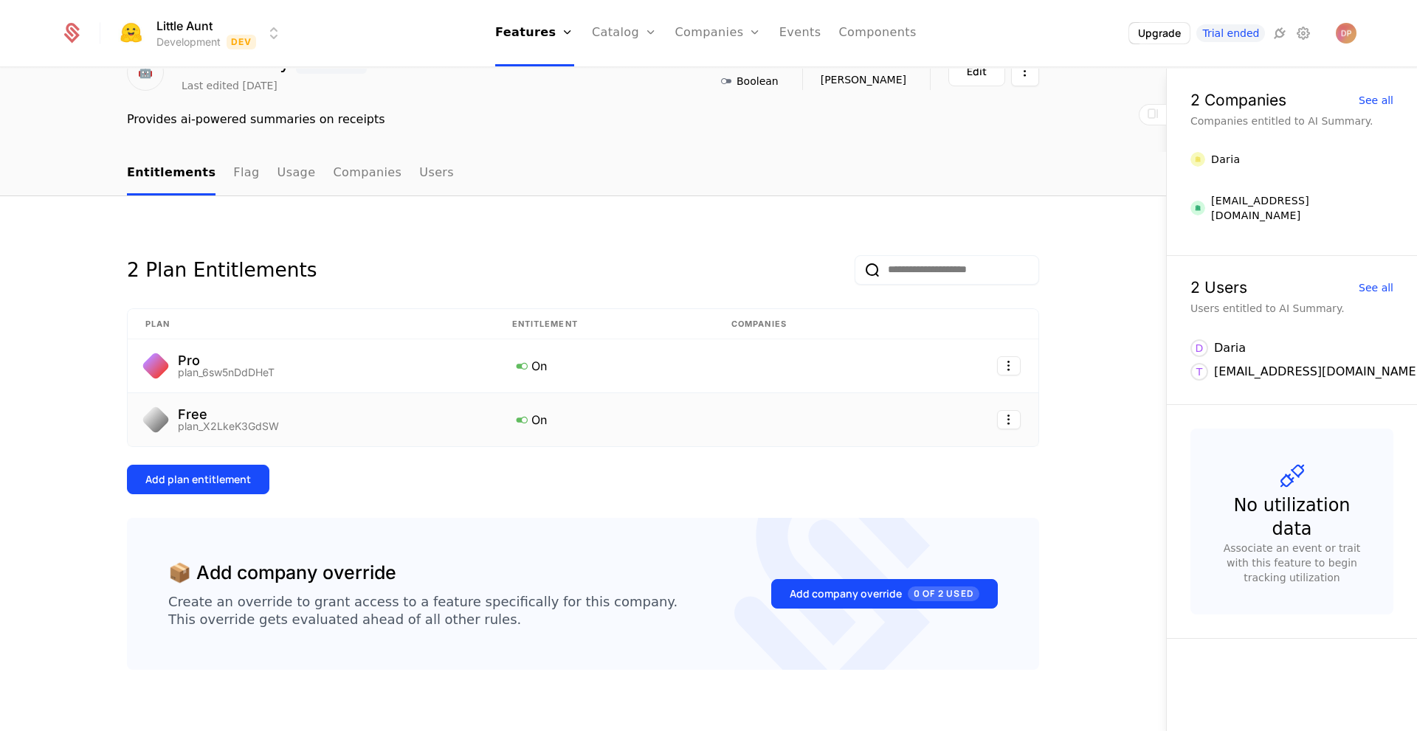
click at [517, 413] on icon at bounding box center [521, 419] width 19 height 19
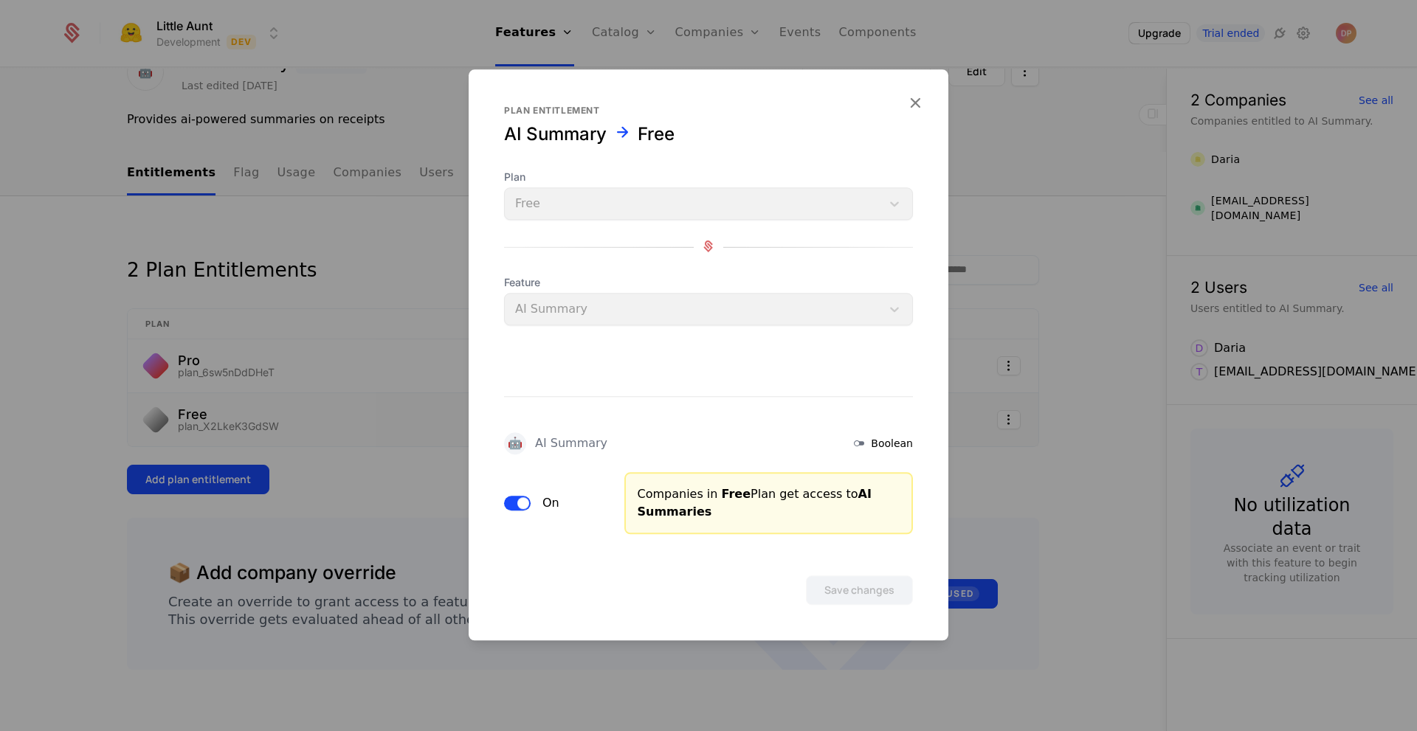
click at [520, 503] on span "button" at bounding box center [523, 503] width 12 height 12
click at [861, 587] on button "Save changes" at bounding box center [859, 591] width 107 height 30
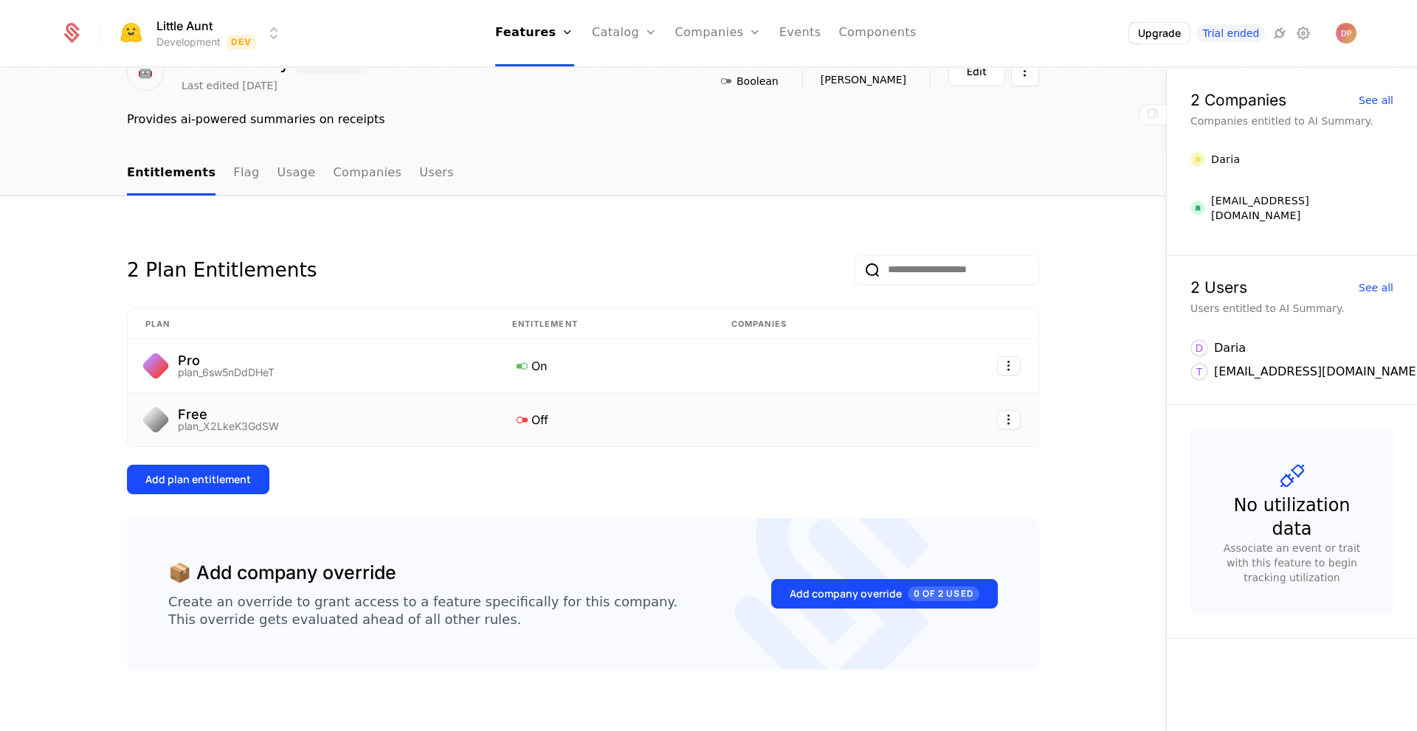
click at [838, 475] on div "Add plan entitlement" at bounding box center [583, 480] width 912 height 30
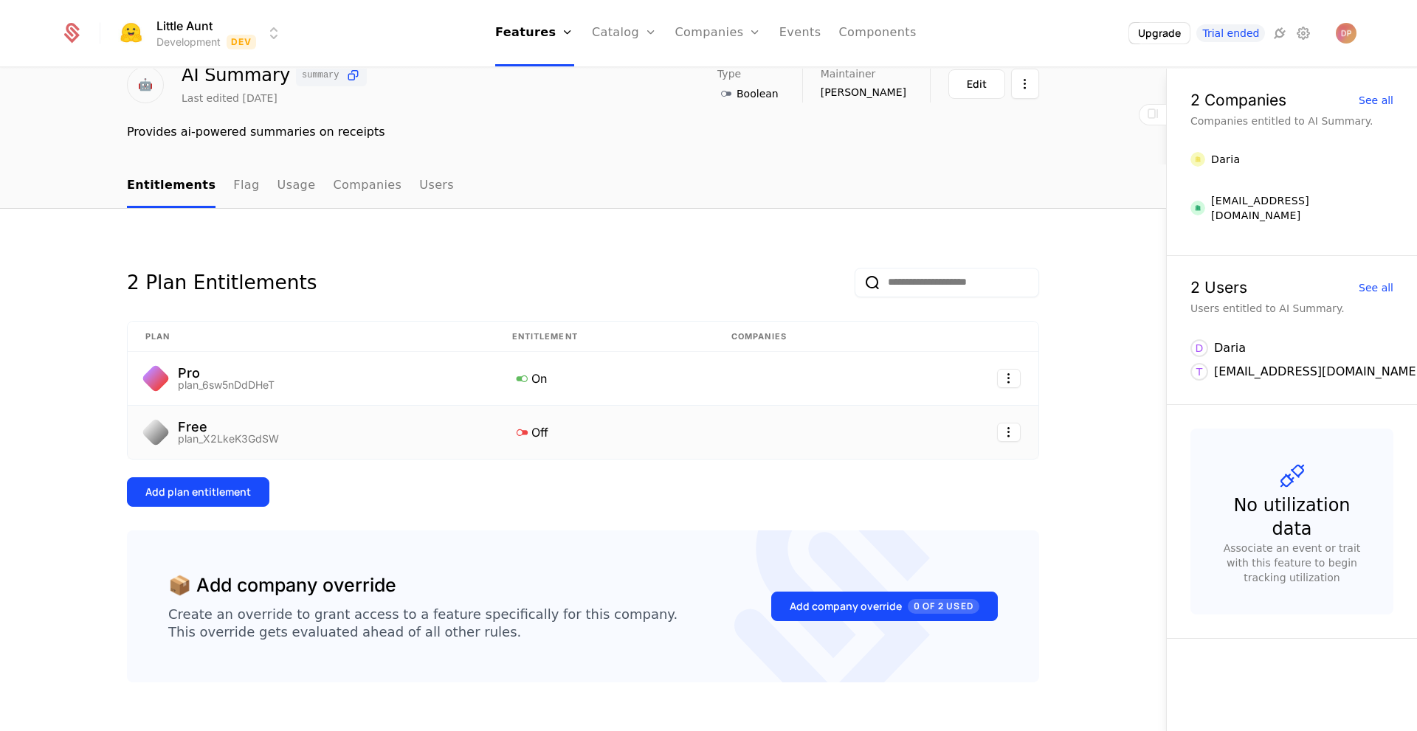
scroll to position [61, 0]
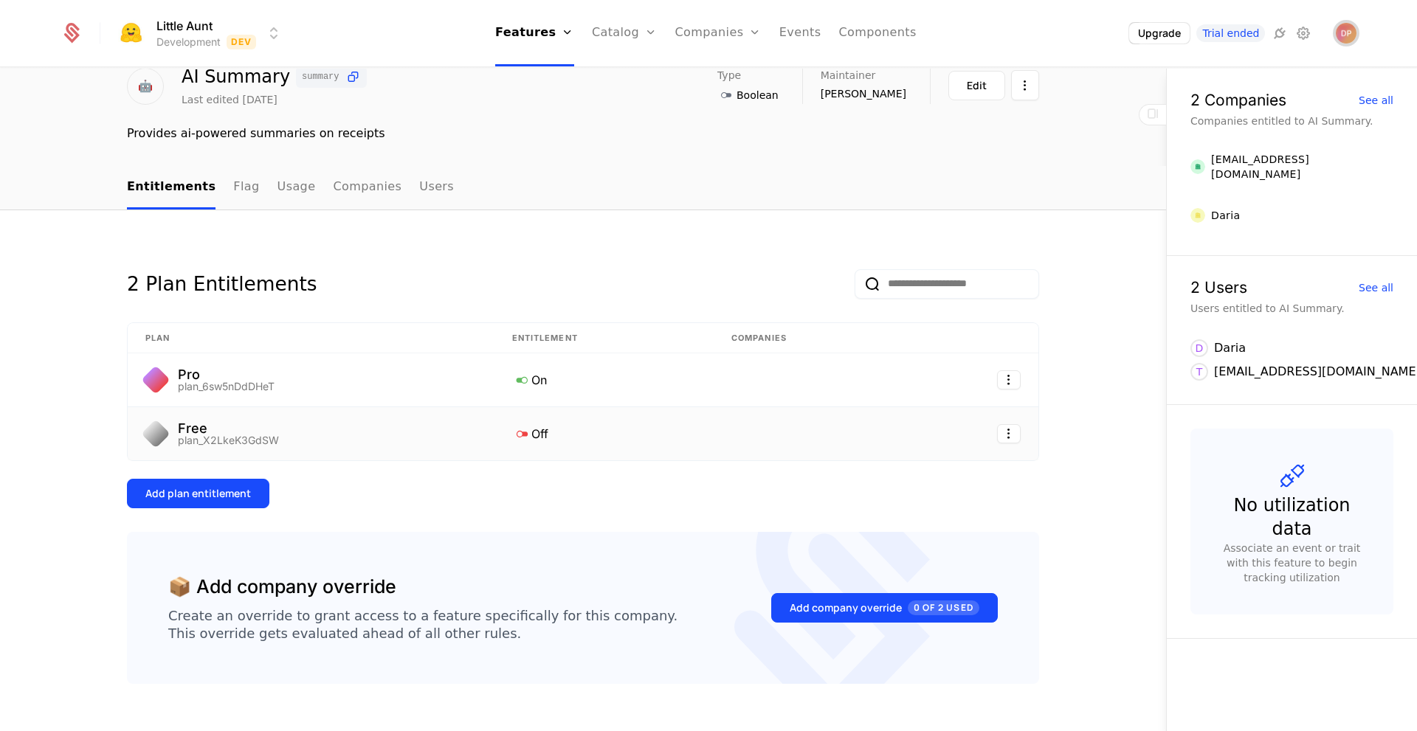
click at [1347, 36] on img "Open user button" at bounding box center [1346, 33] width 21 height 21
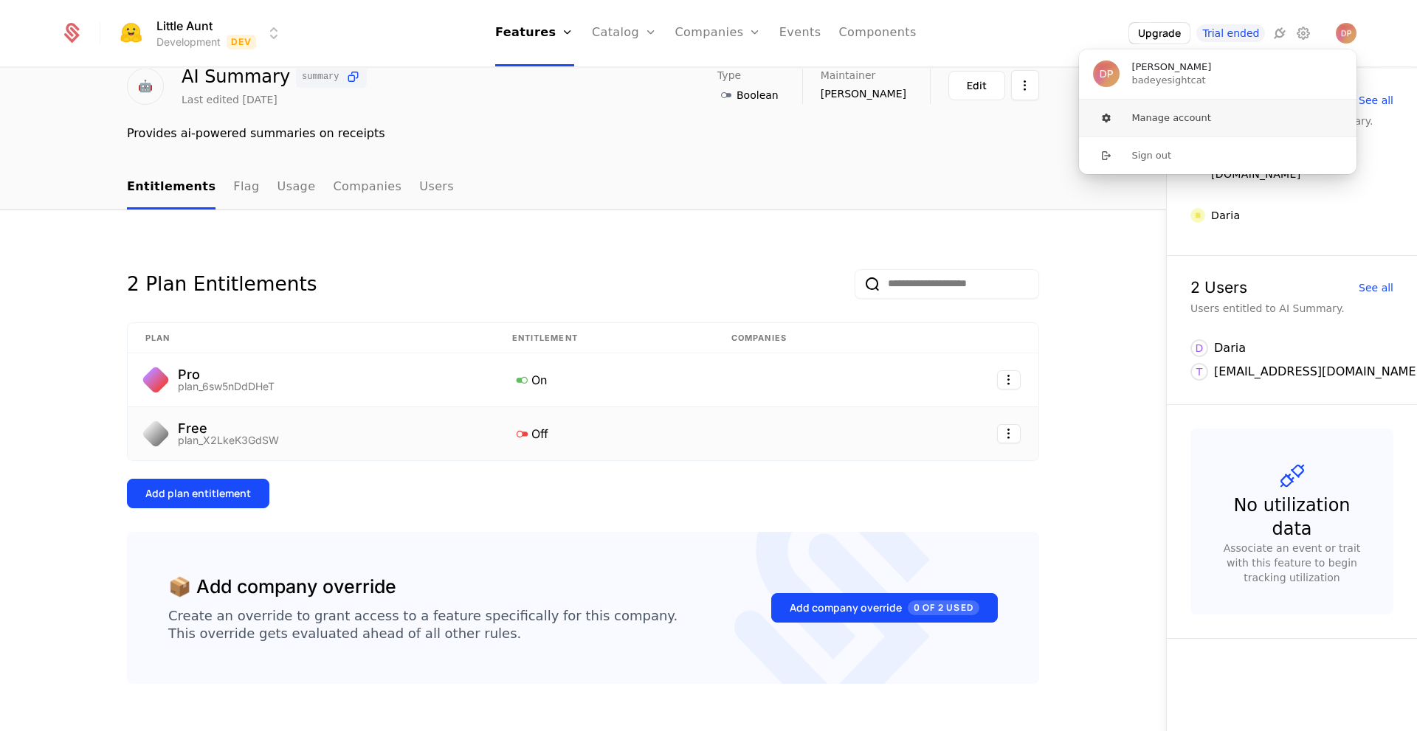
click at [1173, 125] on button "Manage account" at bounding box center [1217, 118] width 279 height 37
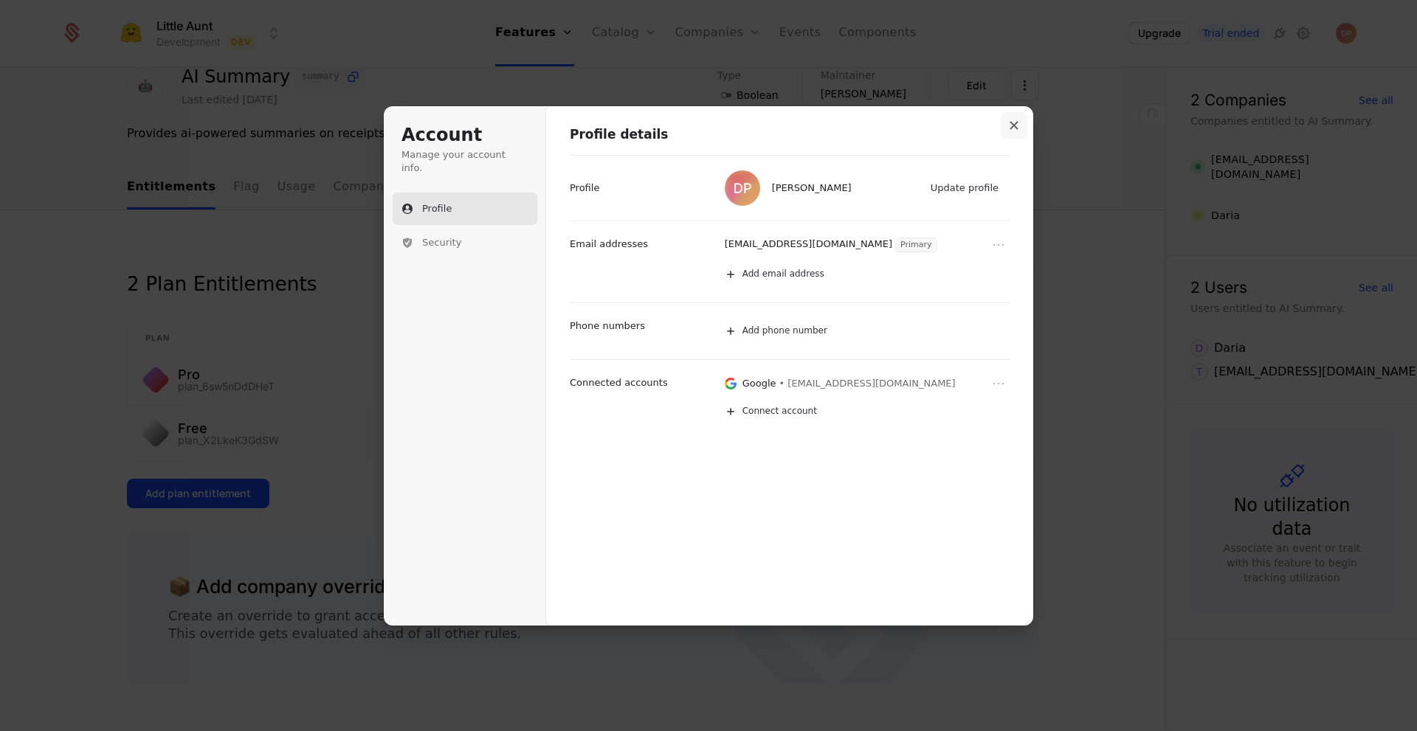
click at [1007, 127] on button "Close modal" at bounding box center [1014, 125] width 27 height 27
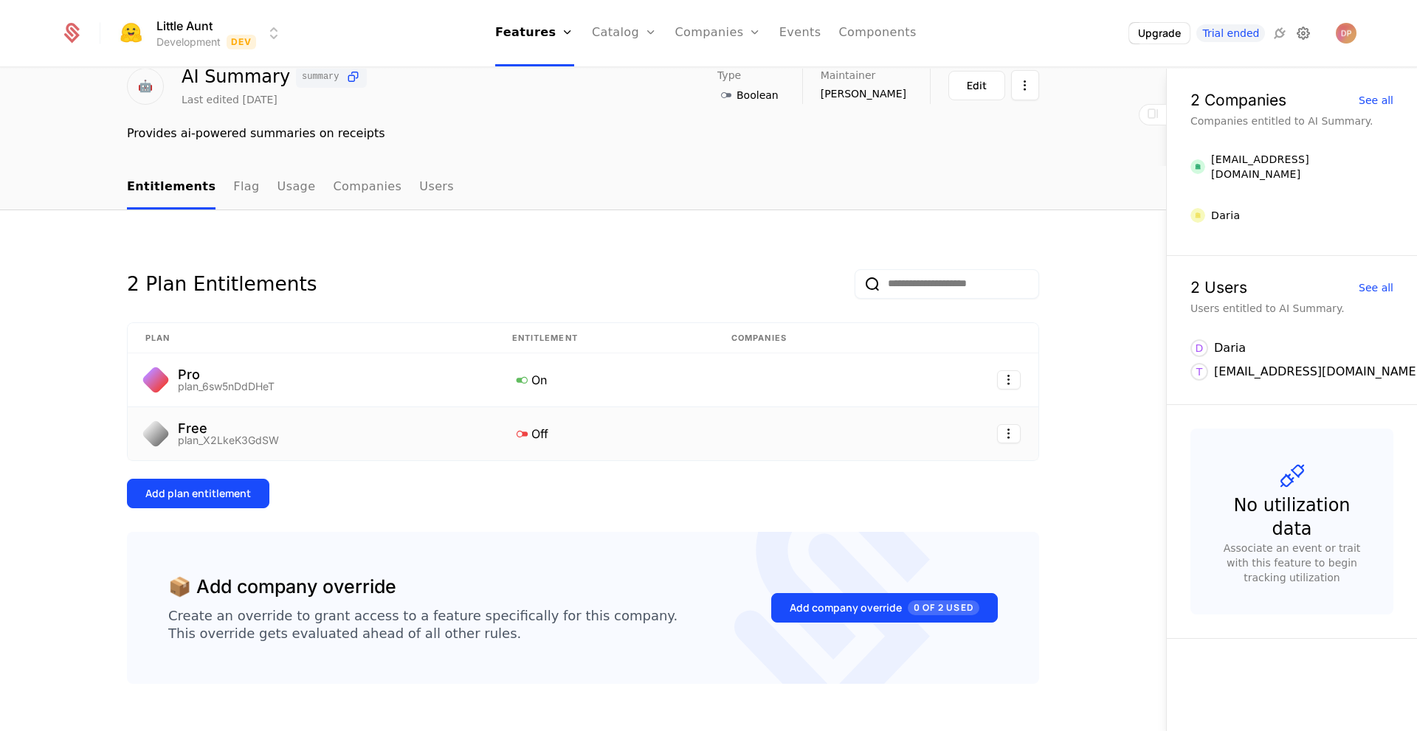
click at [1300, 31] on icon at bounding box center [1304, 33] width 18 height 18
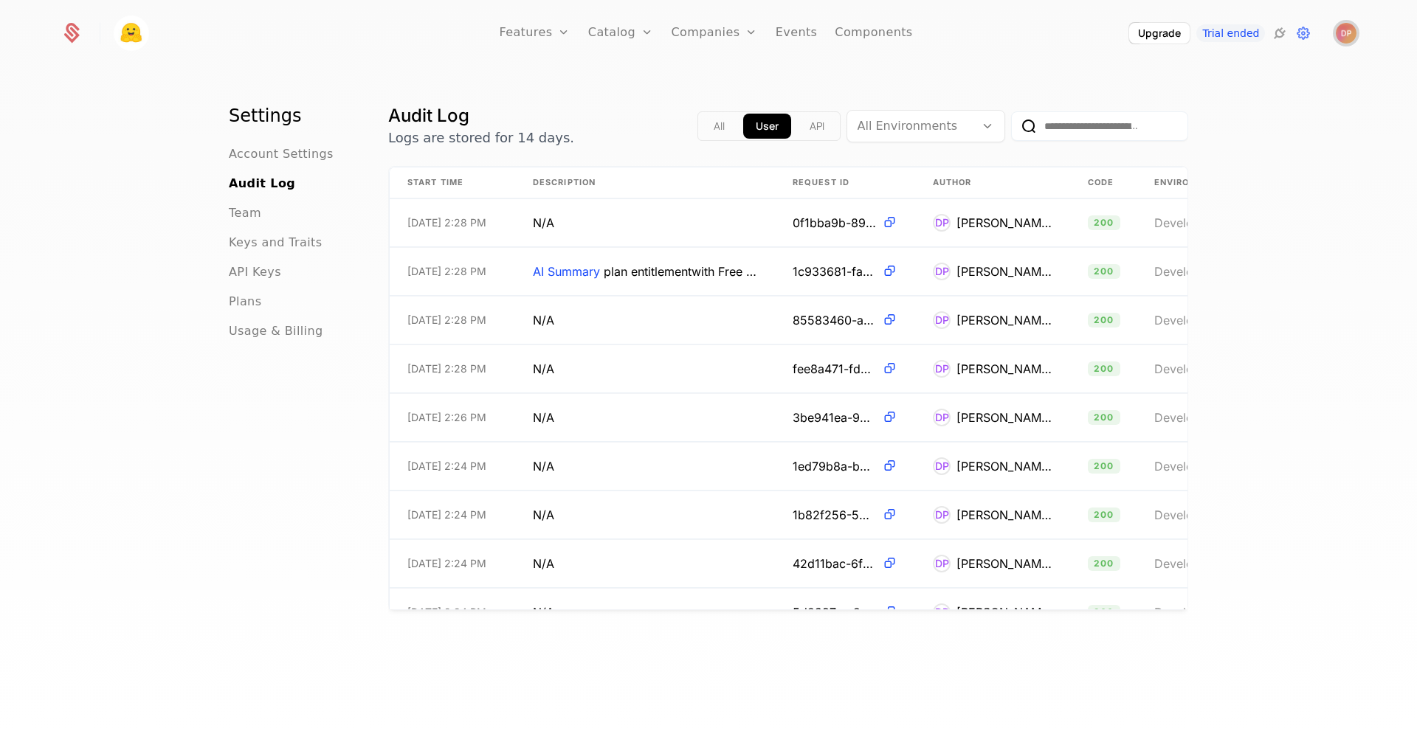
click at [1340, 36] on img "Open user button" at bounding box center [1346, 33] width 21 height 21
click at [1207, 161] on button "Sign out" at bounding box center [1217, 156] width 279 height 38
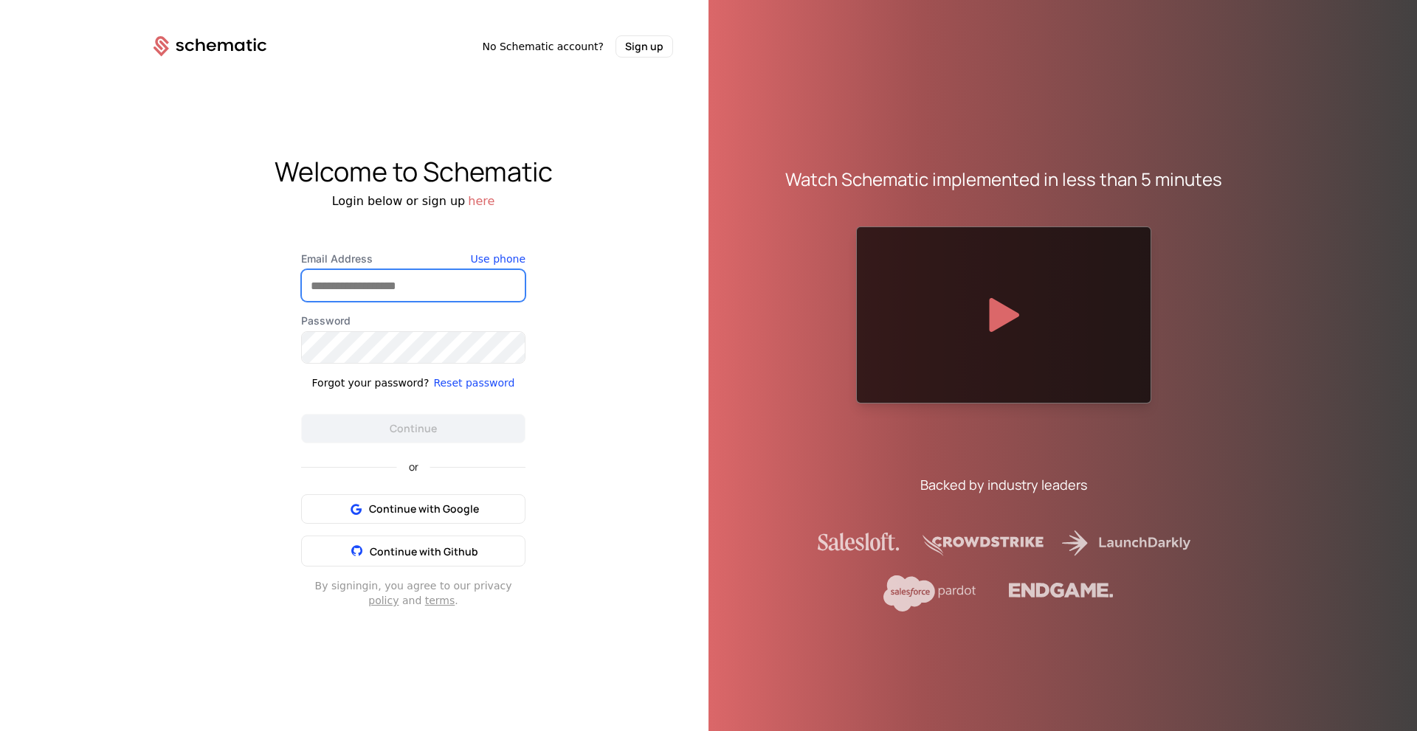
click at [457, 289] on input "Email Address" at bounding box center [413, 285] width 223 height 31
click at [409, 284] on input "**********" at bounding box center [413, 285] width 223 height 31
type input "**********"
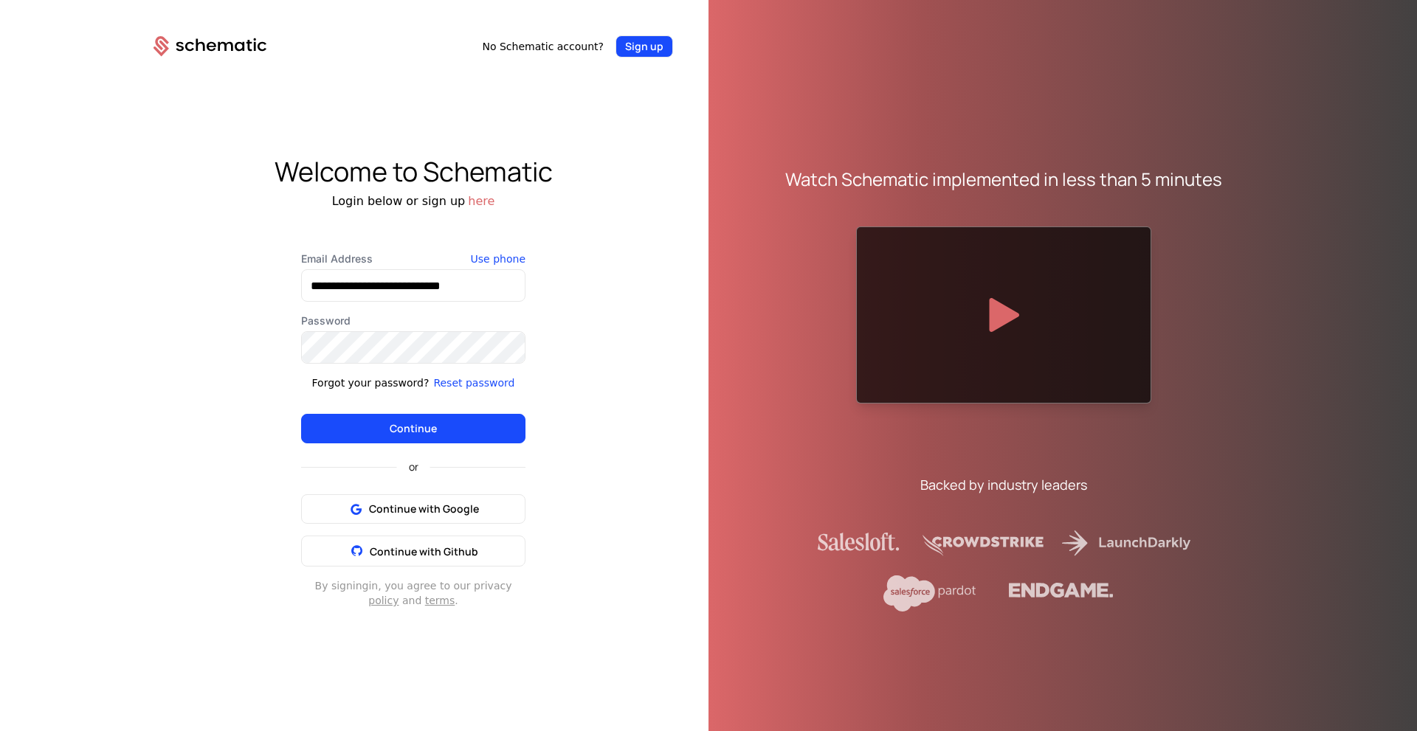
click at [661, 55] on button "Sign up" at bounding box center [645, 46] width 58 height 22
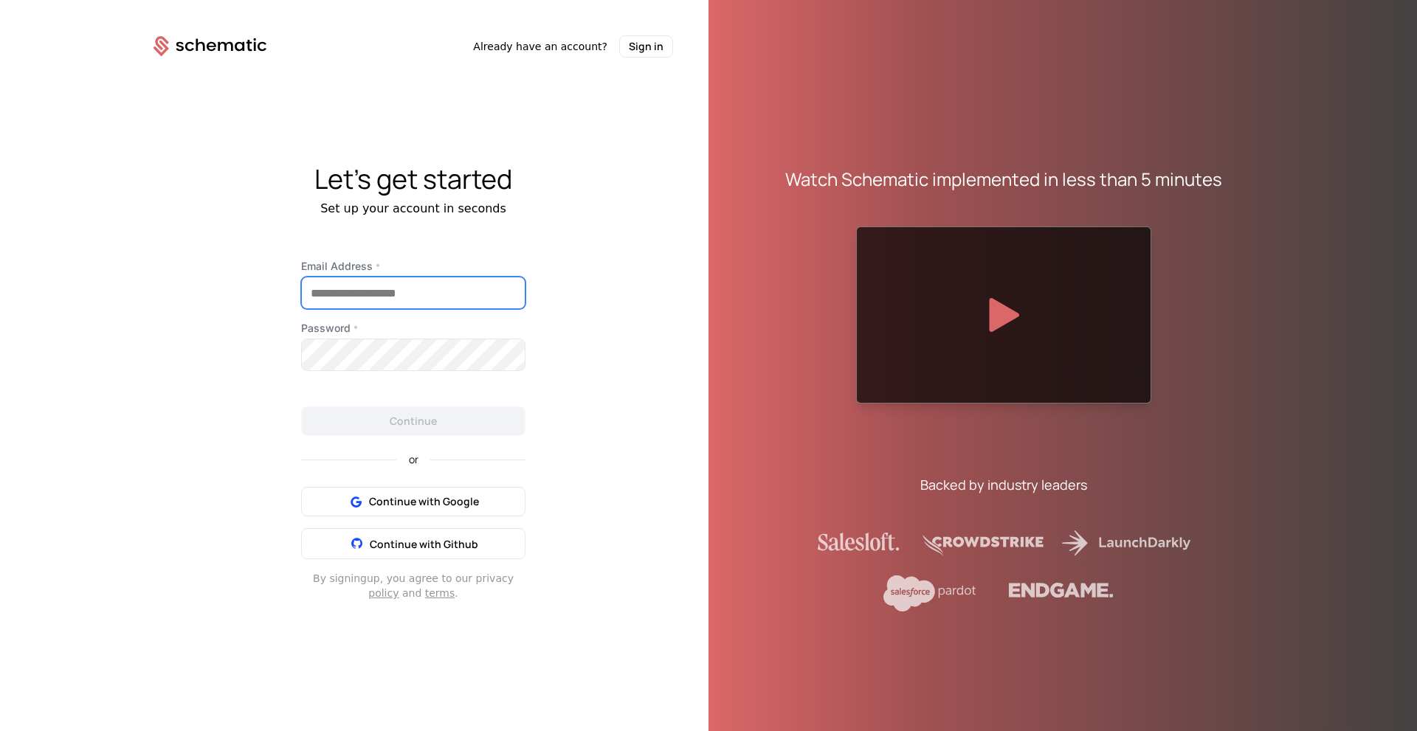
click at [517, 299] on input "Email Address *" at bounding box center [413, 293] width 223 height 31
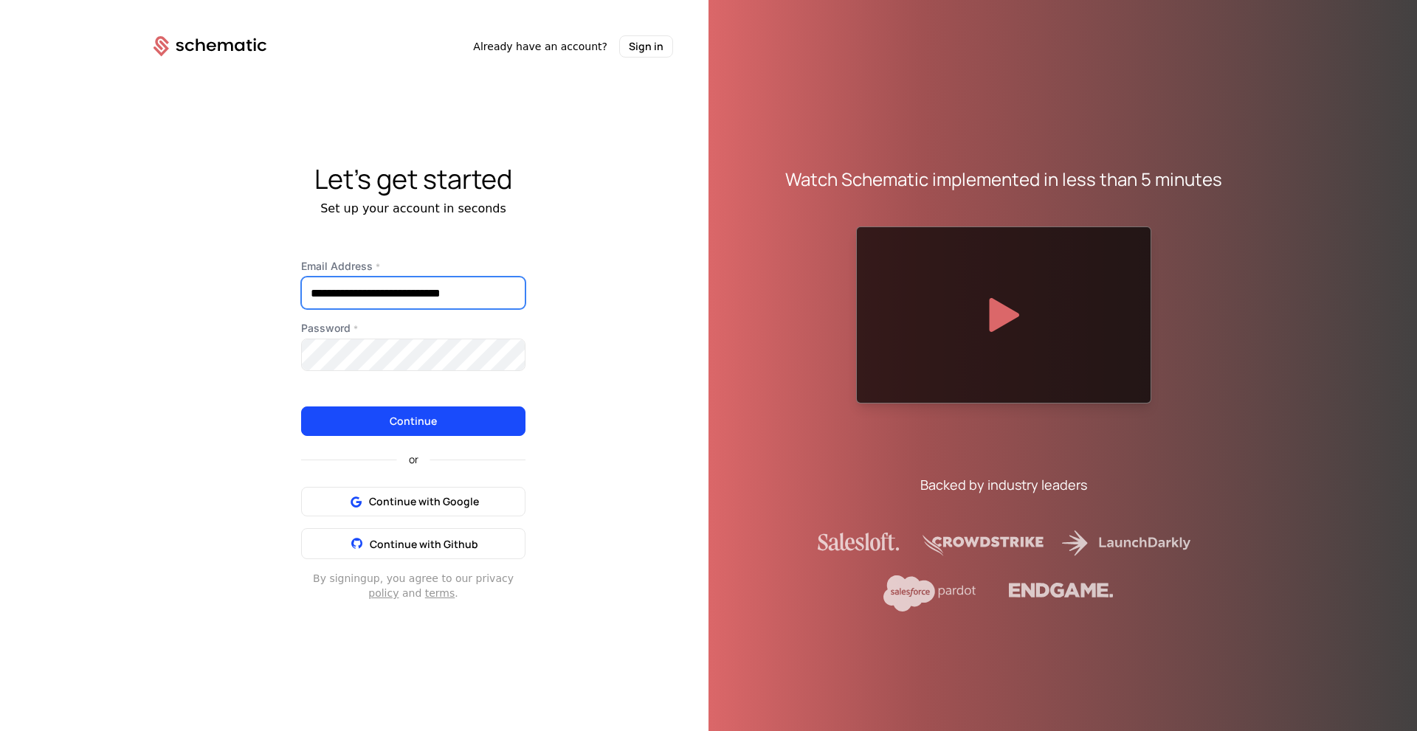
click at [422, 289] on input "**********" at bounding box center [413, 293] width 223 height 31
type input "**********"
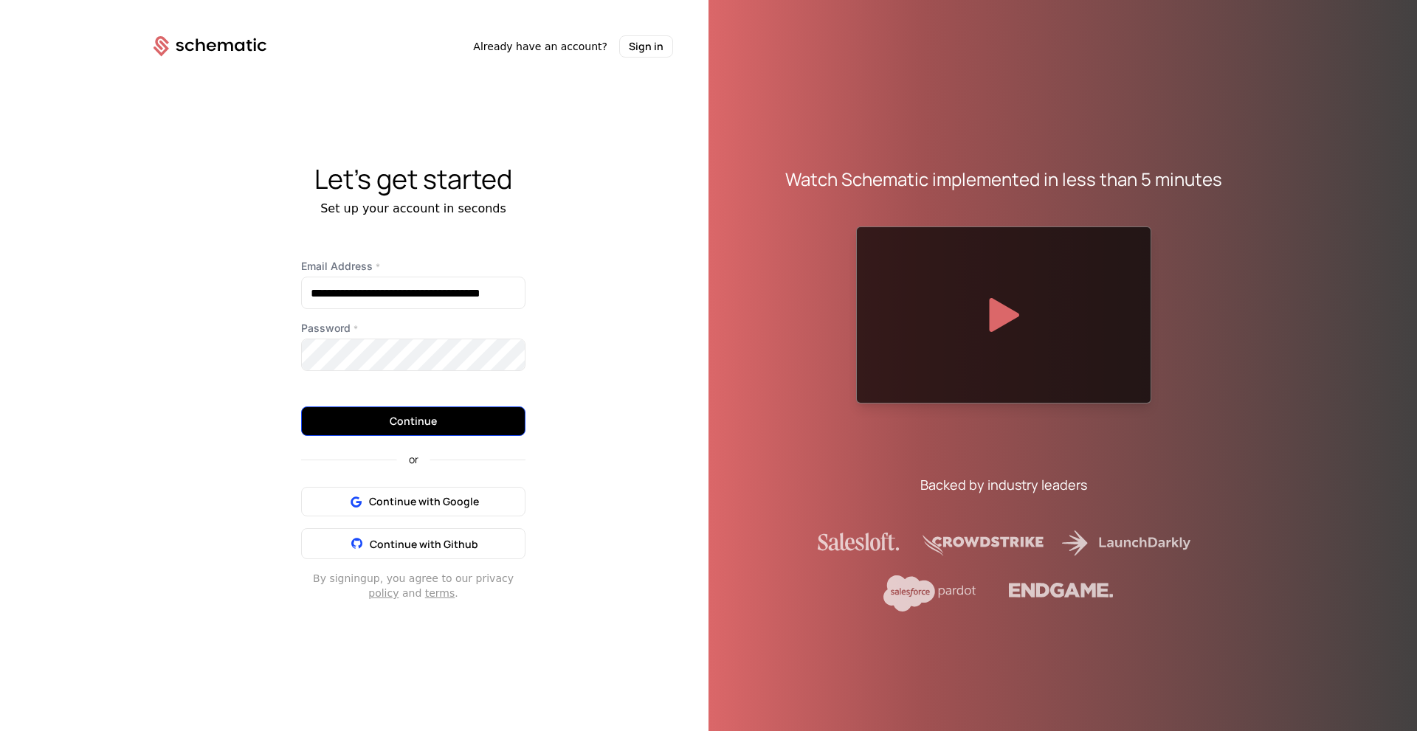
click at [427, 422] on button "Continue" at bounding box center [413, 422] width 224 height 30
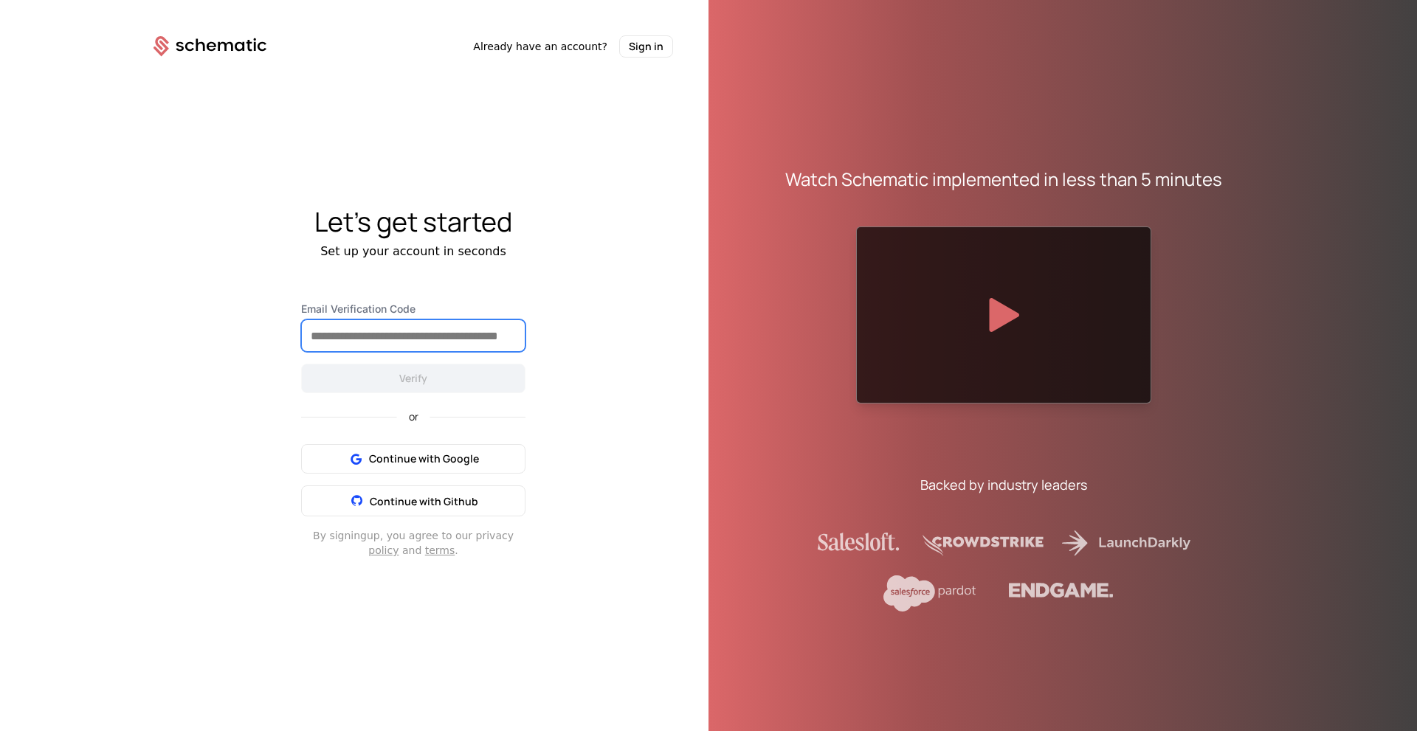
click at [487, 334] on input "Email Verification Code" at bounding box center [413, 335] width 223 height 31
paste input "******"
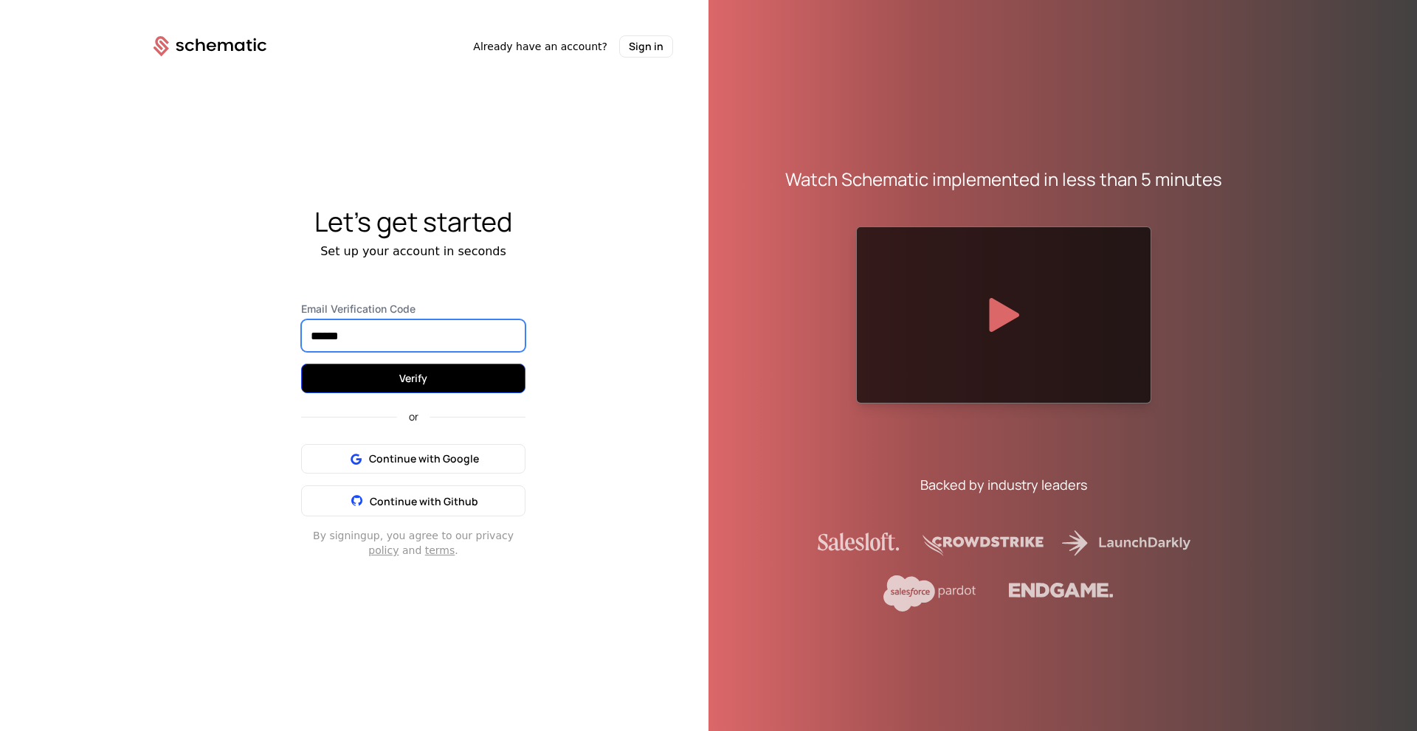
type input "******"
click at [478, 372] on button "Verify" at bounding box center [413, 379] width 224 height 30
